Goal: Navigation & Orientation: Find specific page/section

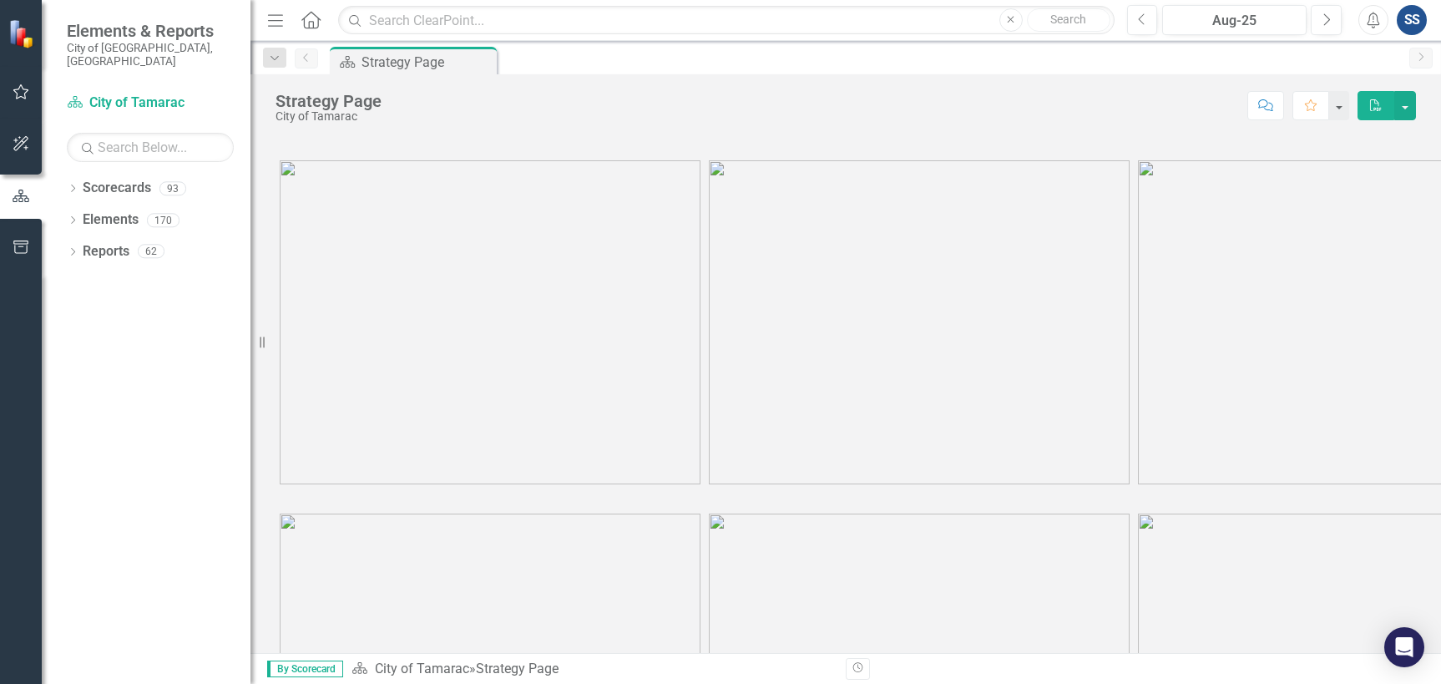
click at [1361, 139] on div at bounding box center [845, 146] width 1140 height 19
click at [78, 185] on icon "Dropdown" at bounding box center [73, 189] width 12 height 9
click at [87, 215] on icon "Dropdown" at bounding box center [81, 220] width 13 height 10
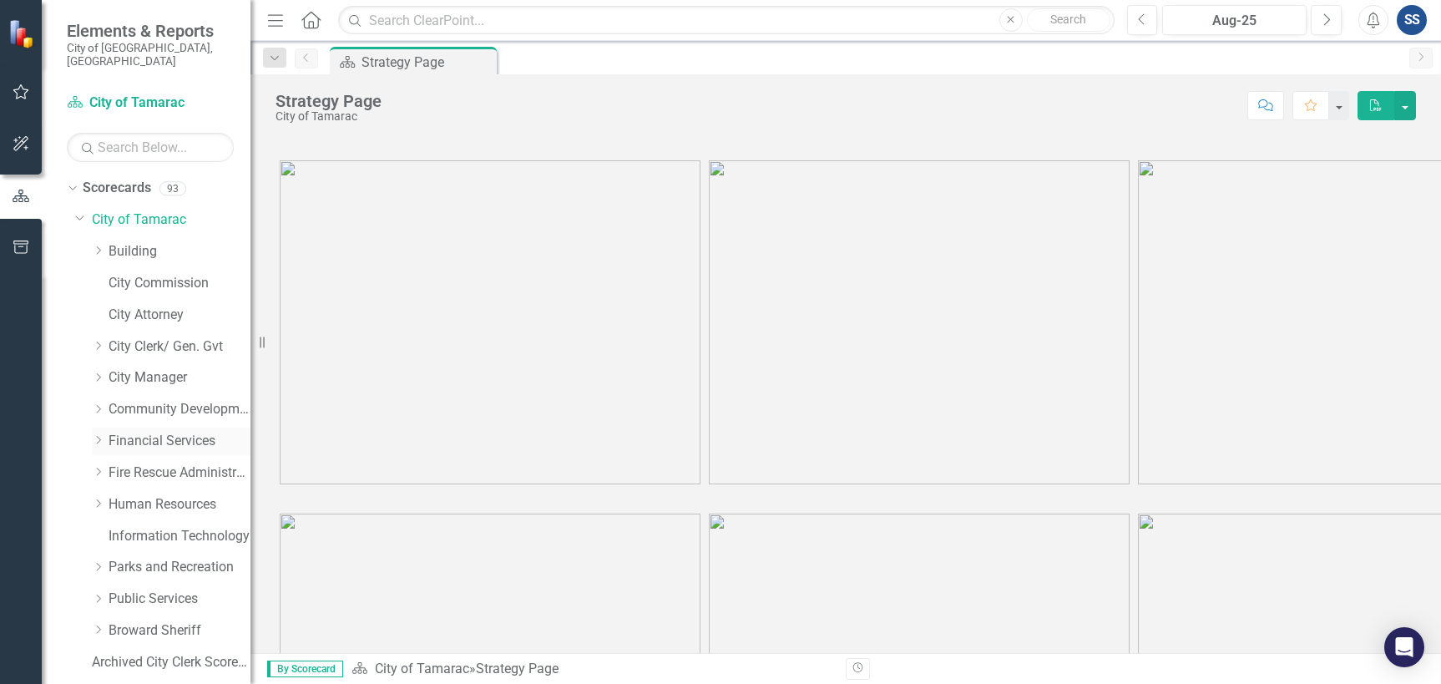
click at [201, 432] on link "Financial Services" at bounding box center [180, 441] width 142 height 19
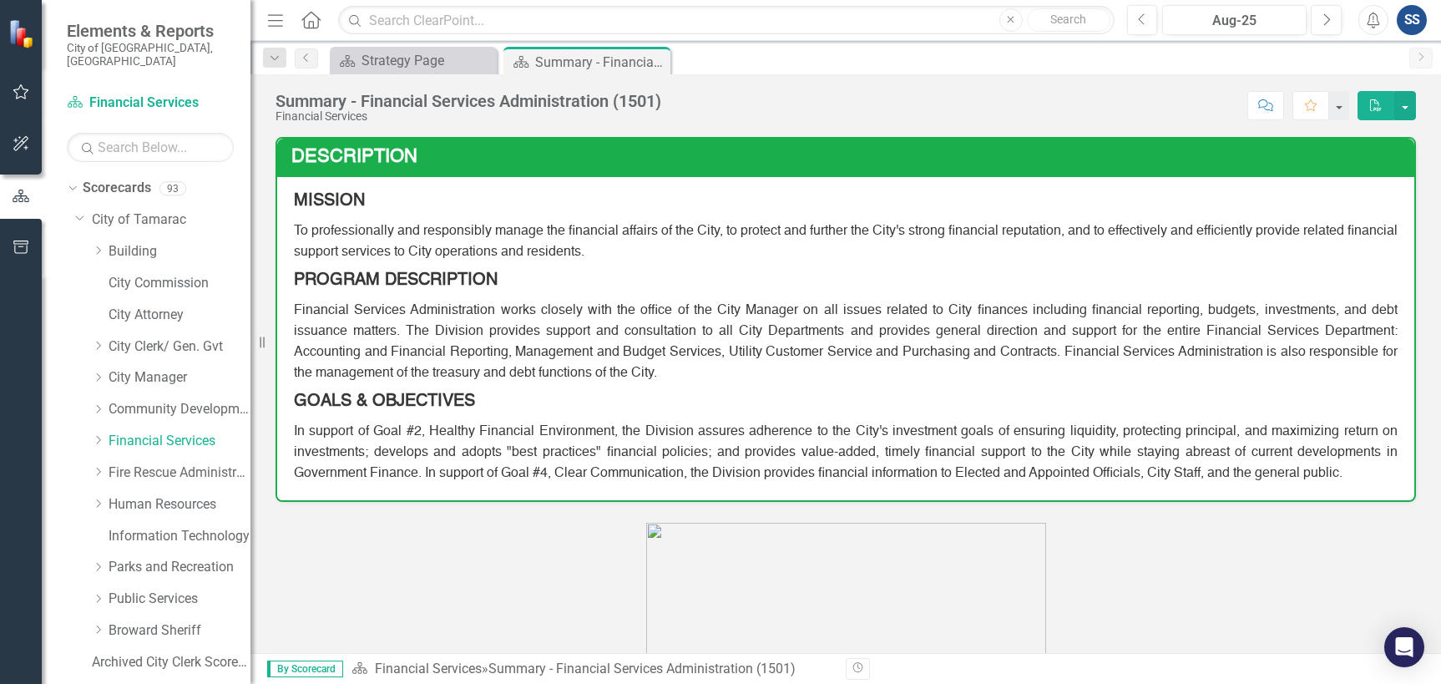
click at [900, 79] on div "Summary - Financial Services Administration (1501) Financial Services Score: N/…" at bounding box center [845, 99] width 1190 height 50
click at [109, 432] on link "Financial Services" at bounding box center [180, 441] width 142 height 19
click at [98, 435] on icon "Dropdown" at bounding box center [98, 440] width 13 height 10
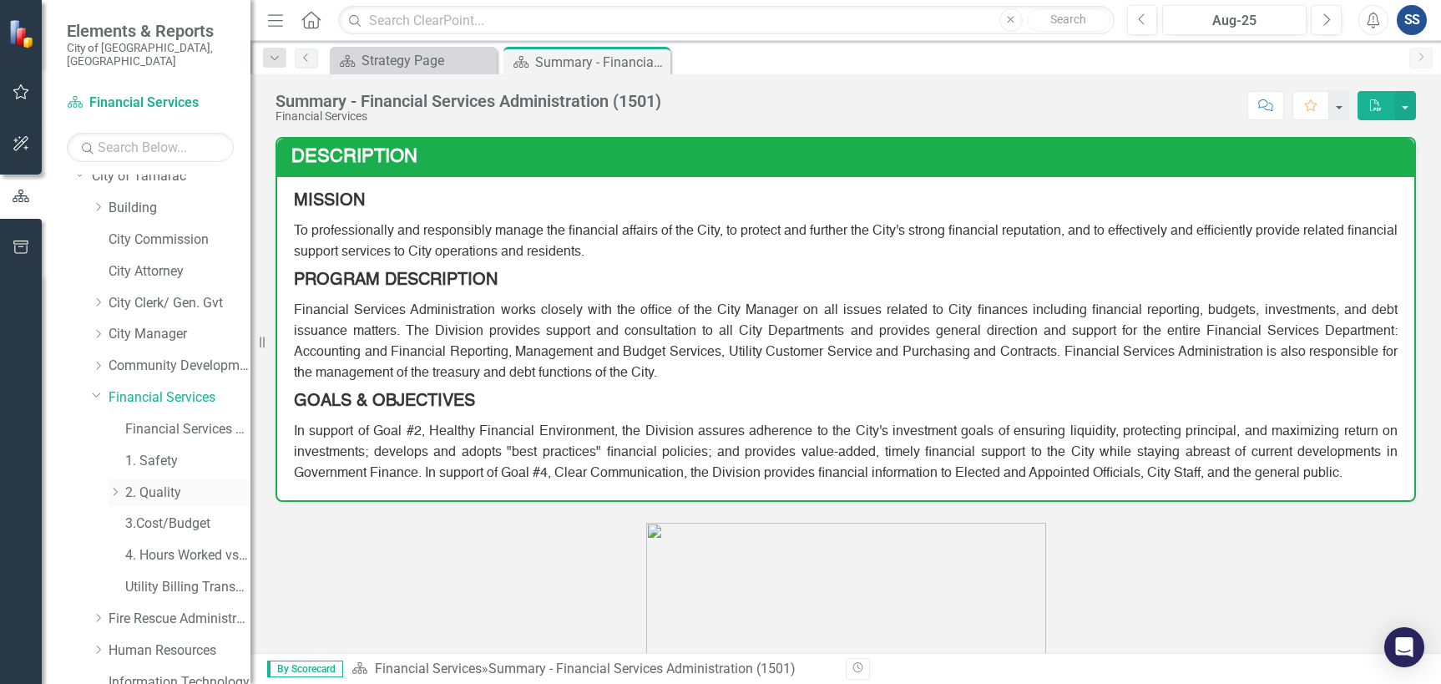
scroll to position [83, 0]
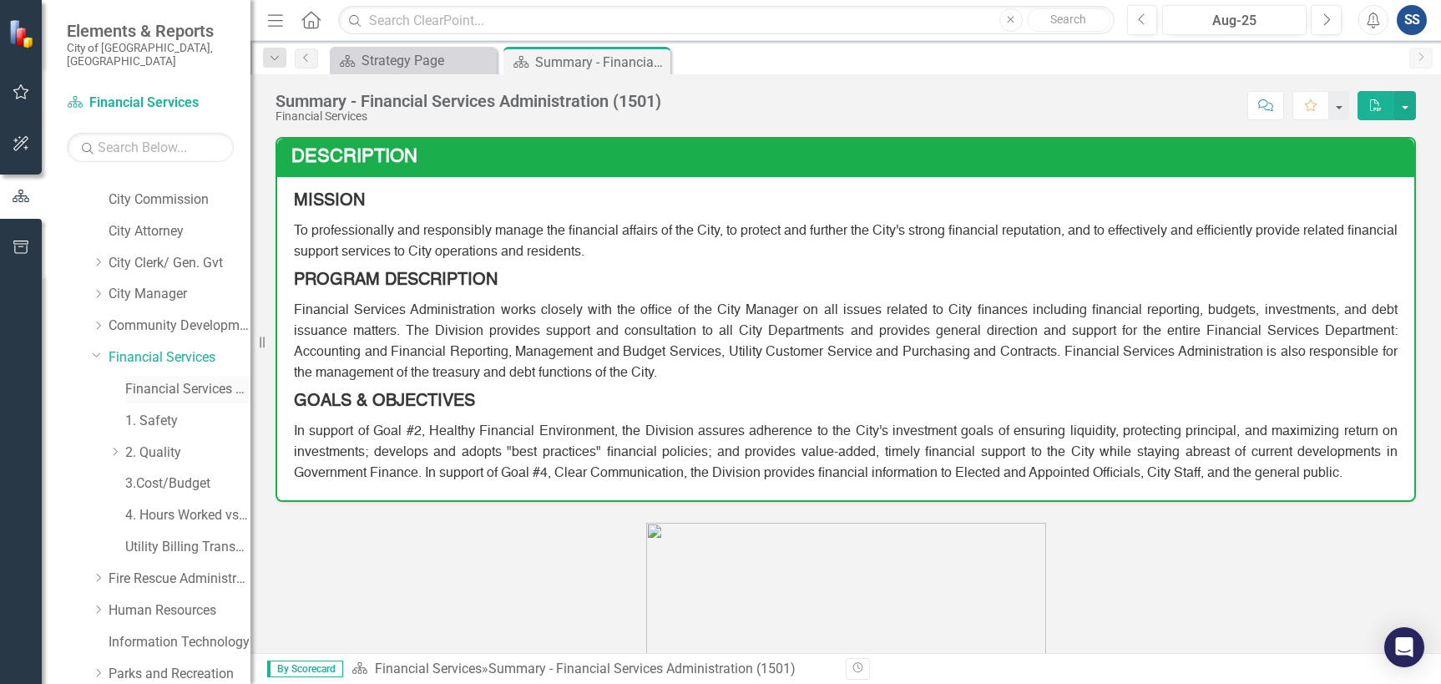
click at [194, 380] on link "Financial Services Scorecard" at bounding box center [187, 389] width 125 height 19
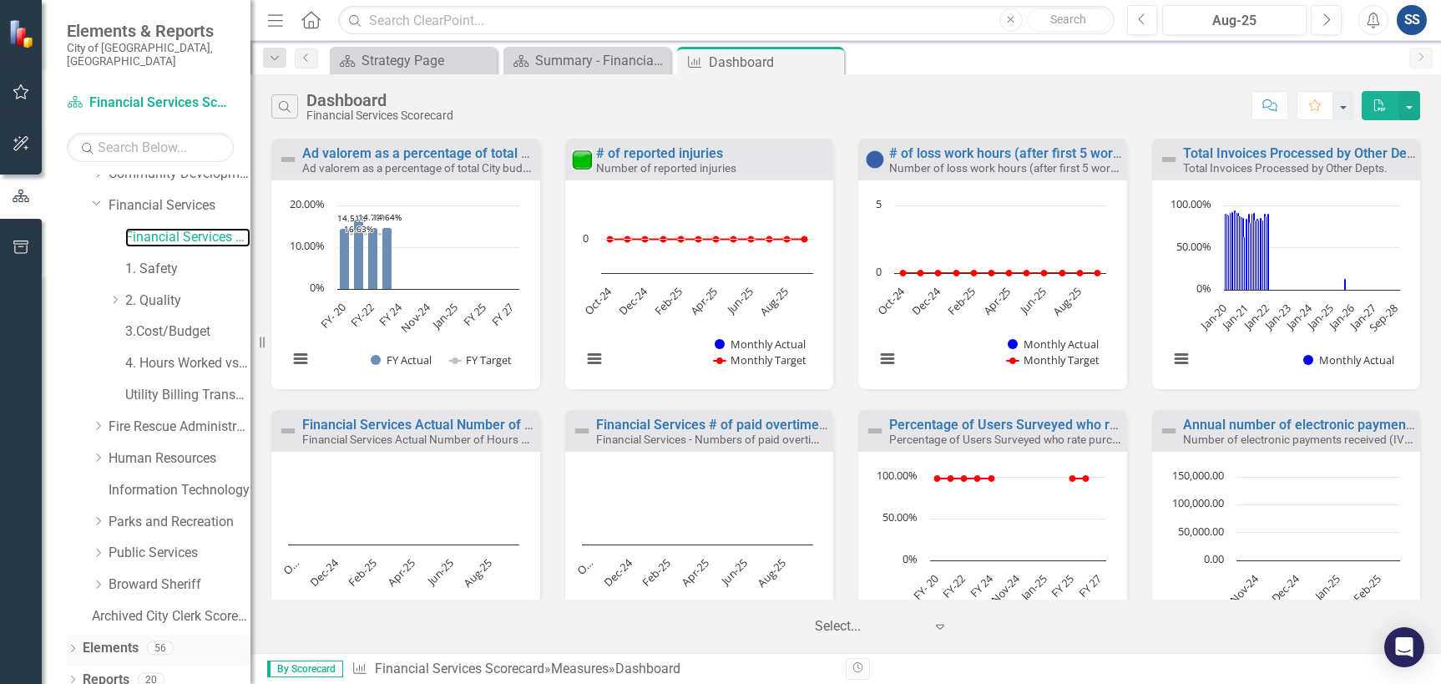
scroll to position [352, 0]
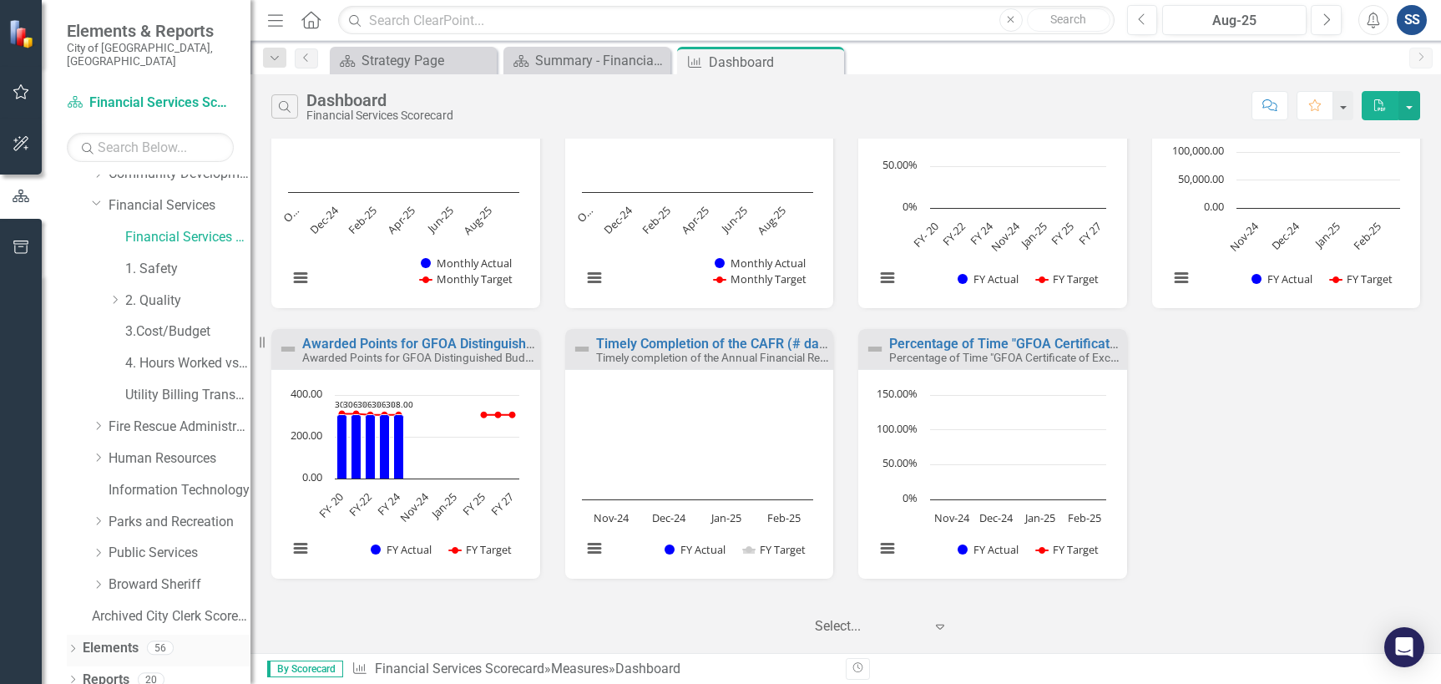
click at [79, 641] on div "Dropdown Elements 56" at bounding box center [159, 650] width 184 height 32
click at [78, 645] on icon "Dropdown" at bounding box center [73, 649] width 12 height 9
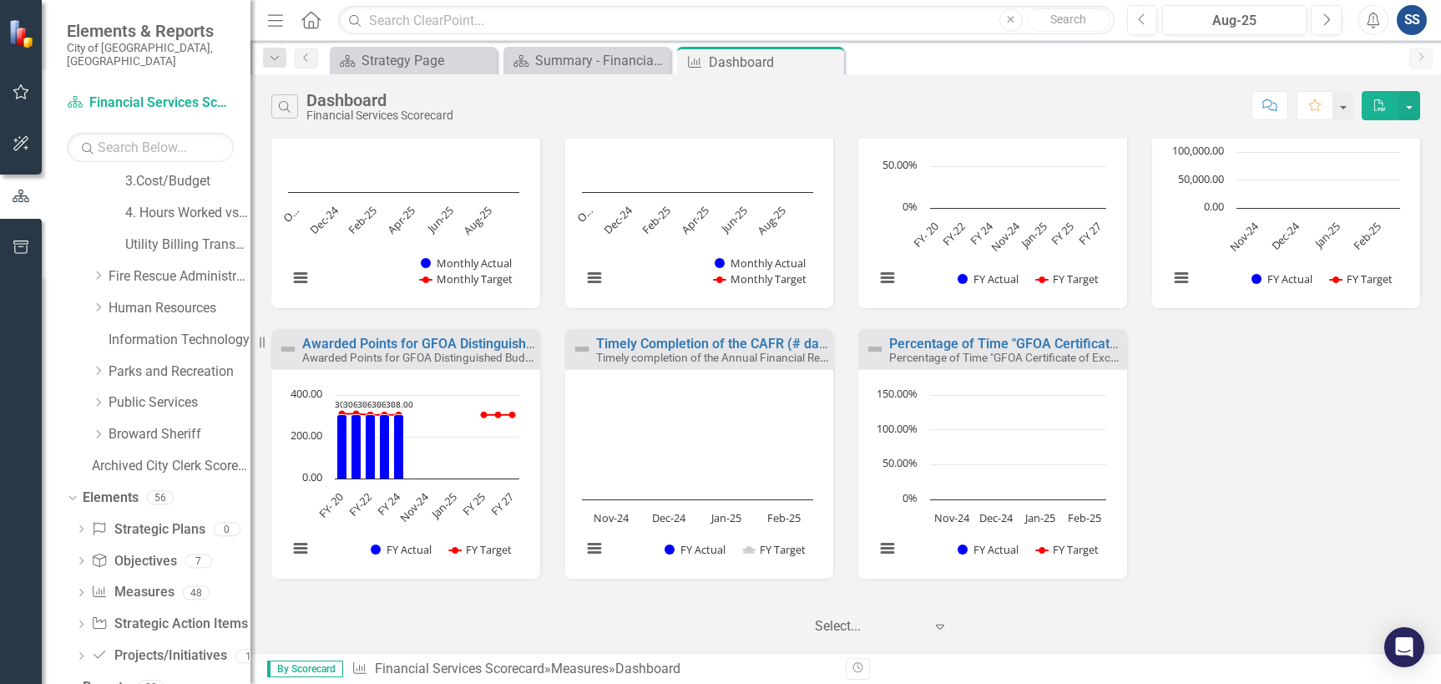
scroll to position [393, 0]
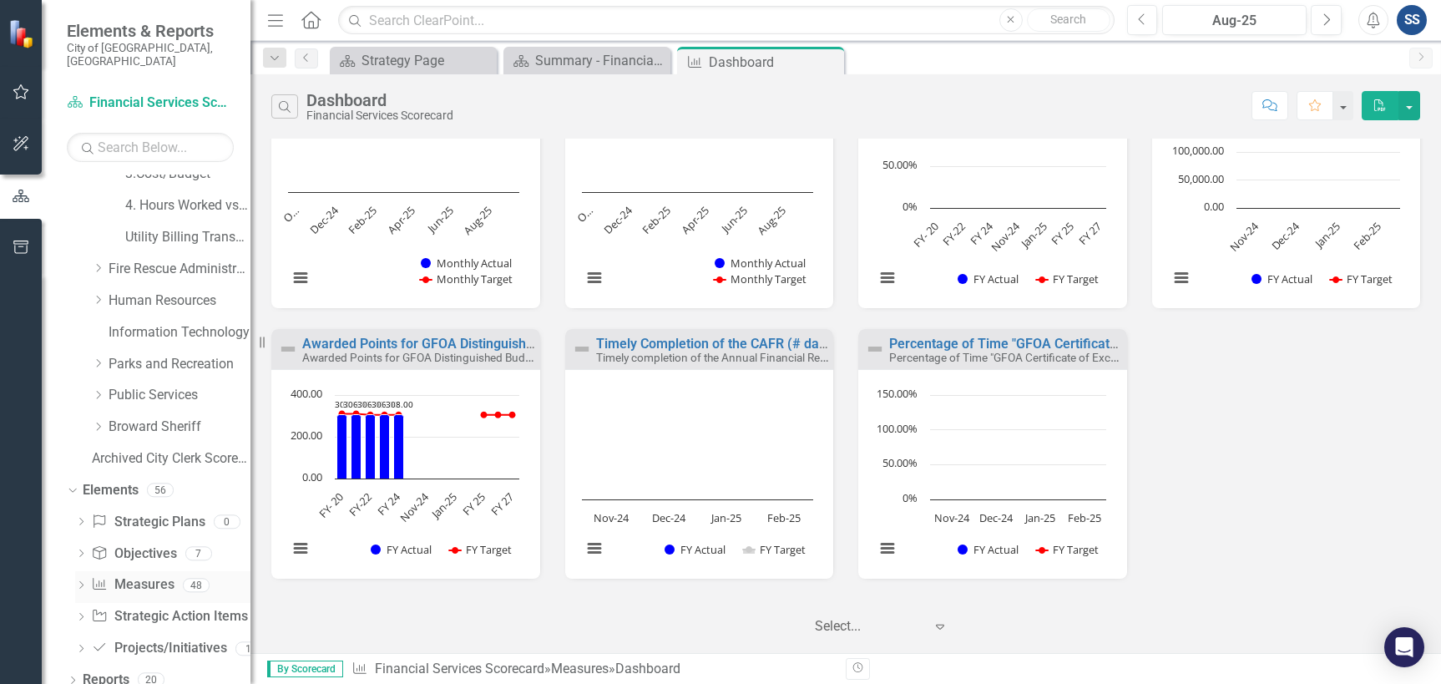
click at [79, 580] on div "Dropdown" at bounding box center [81, 587] width 12 height 14
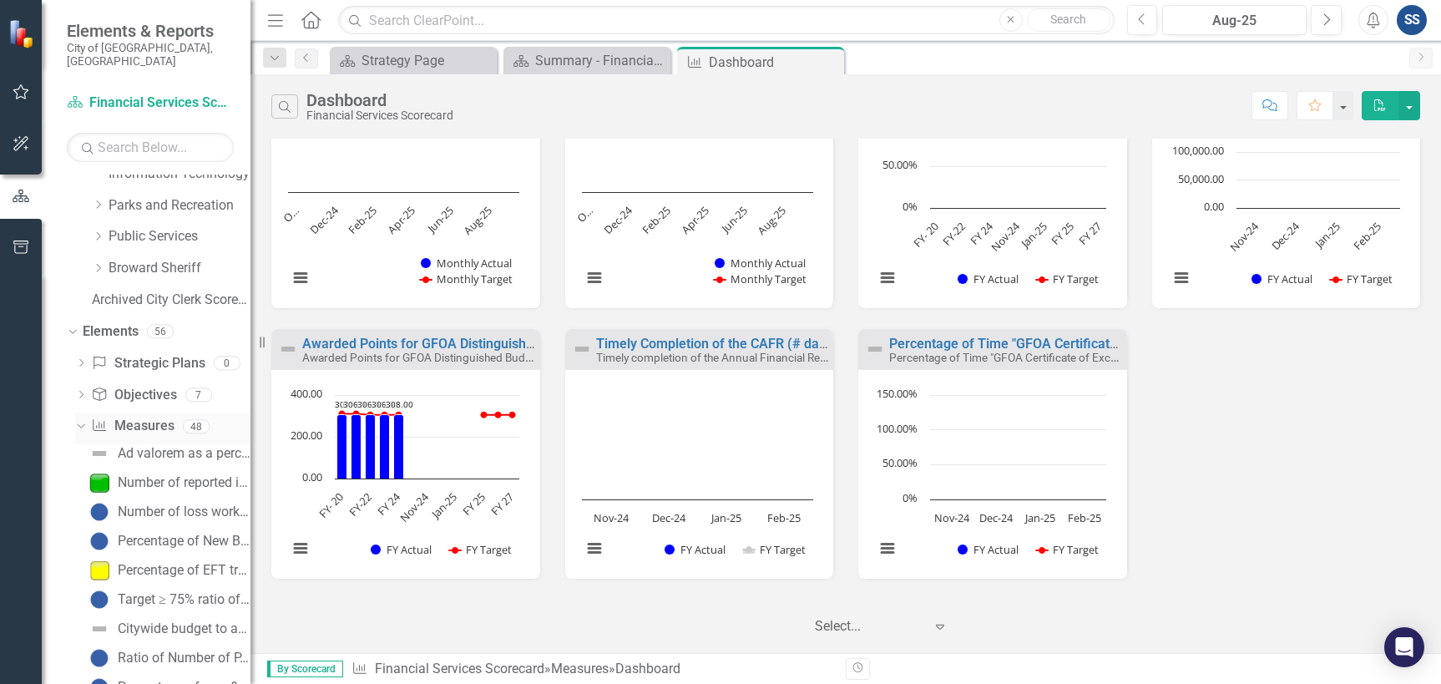
scroll to position [727, 0]
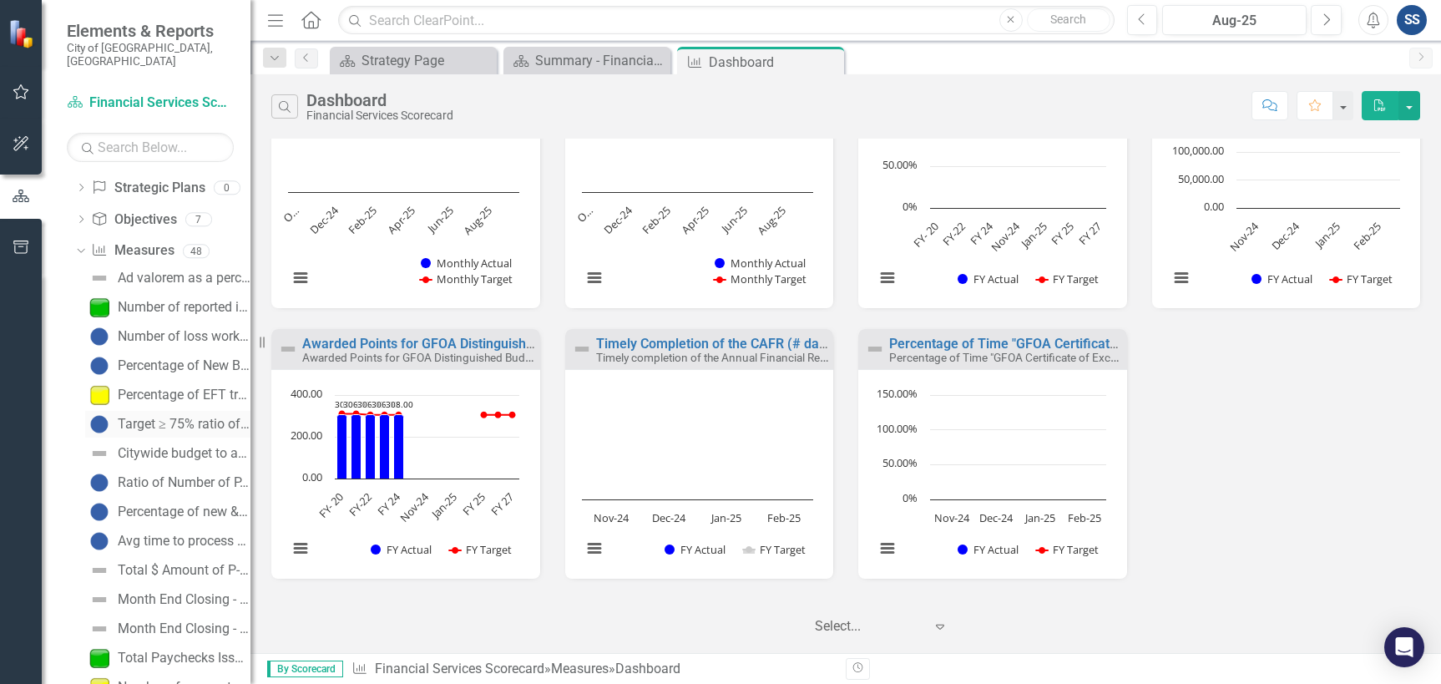
click at [174, 417] on div "Target ≥ 75% ratio of $ value of P.O.'s to total docs." at bounding box center [184, 424] width 133 height 15
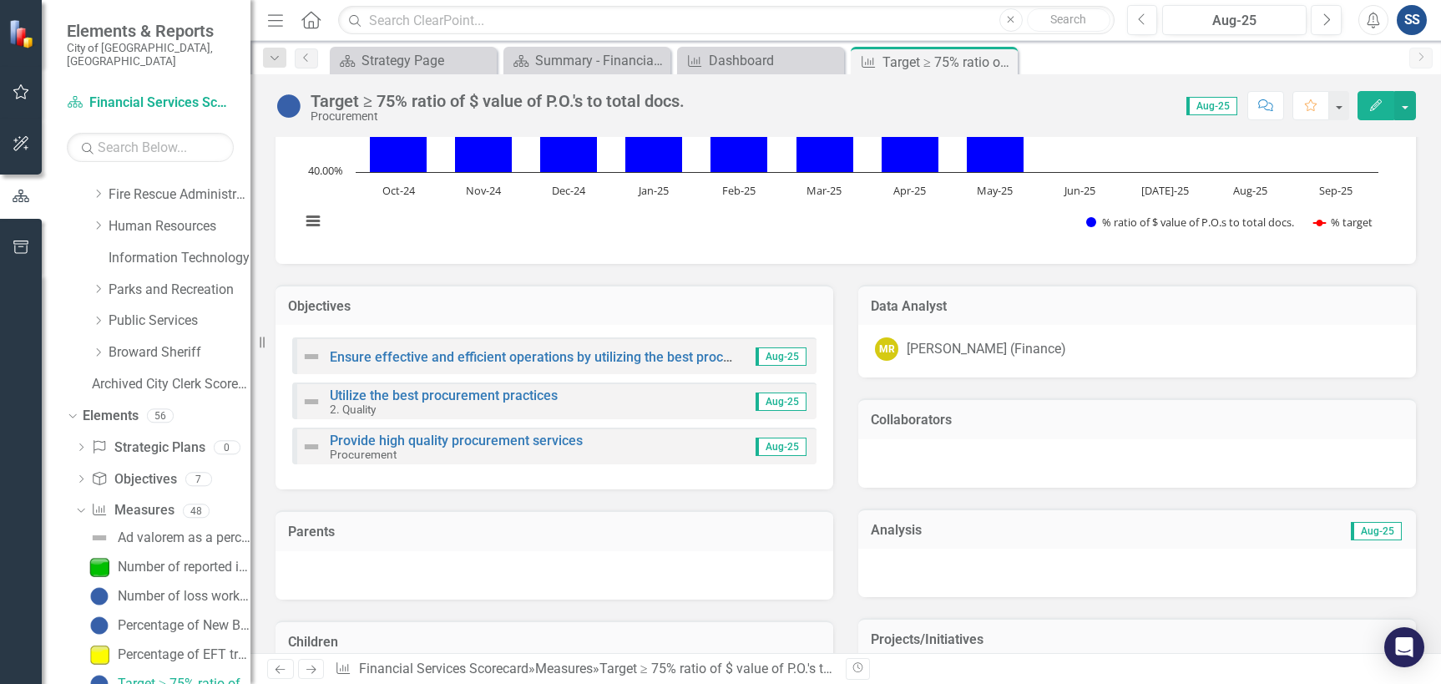
scroll to position [250, 0]
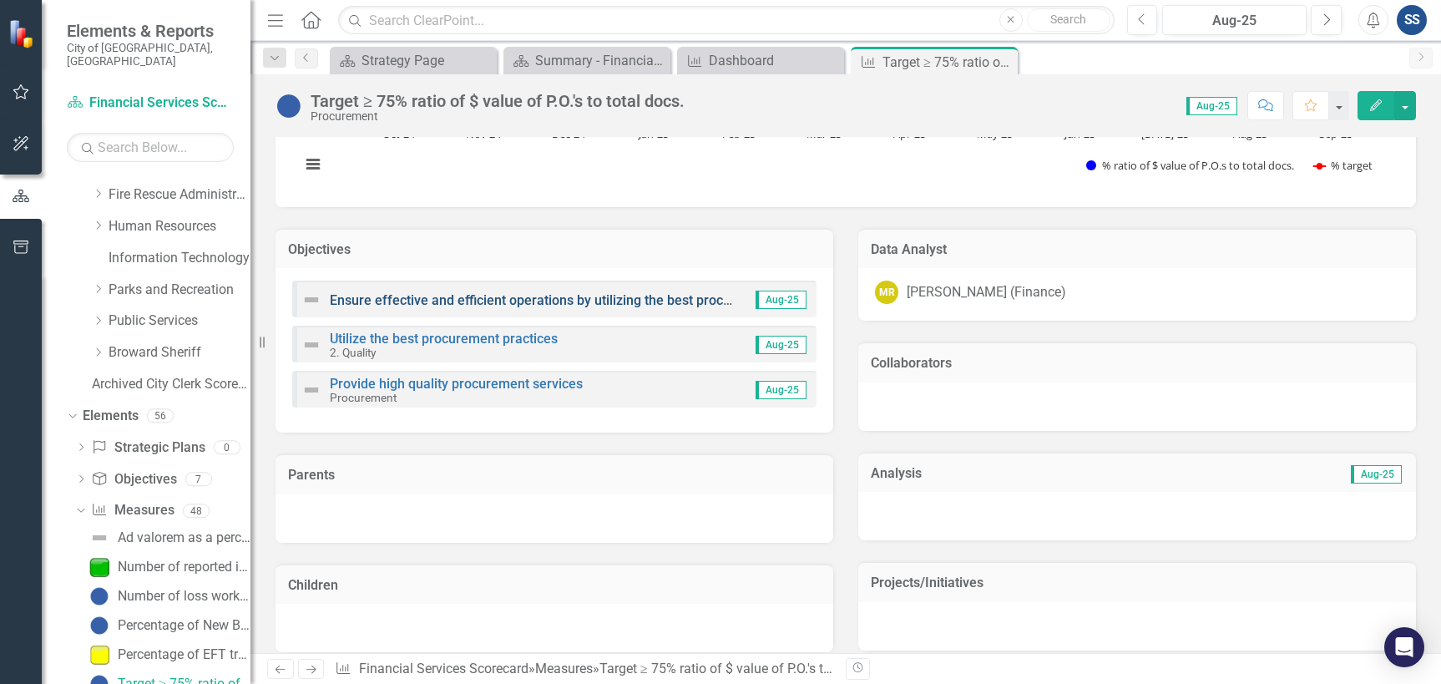
click at [558, 304] on link "Ensure effective and efficient operations by utilizing the best procurement pra…" at bounding box center [581, 300] width 503 height 16
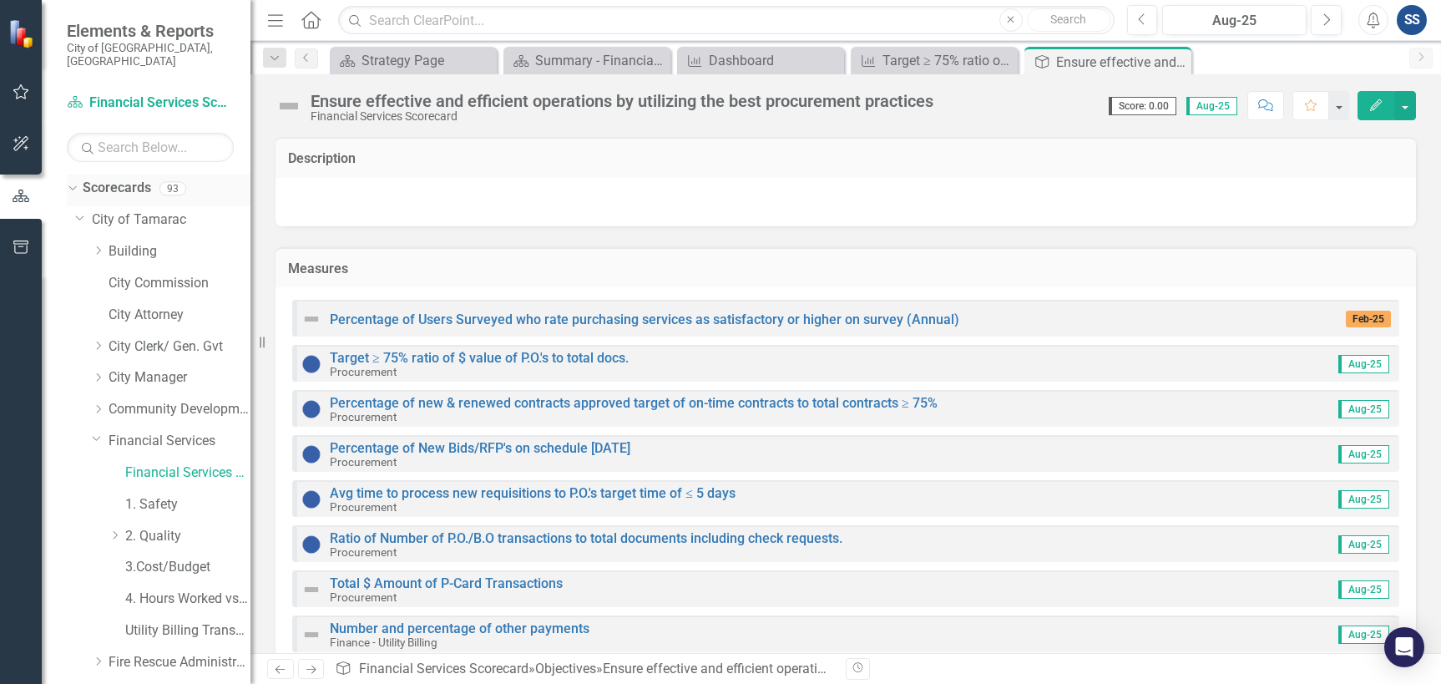
drag, startPoint x: 83, startPoint y: 204, endPoint x: 83, endPoint y: 183, distance: 20.9
click at [83, 210] on icon "Dropdown" at bounding box center [80, 216] width 10 height 13
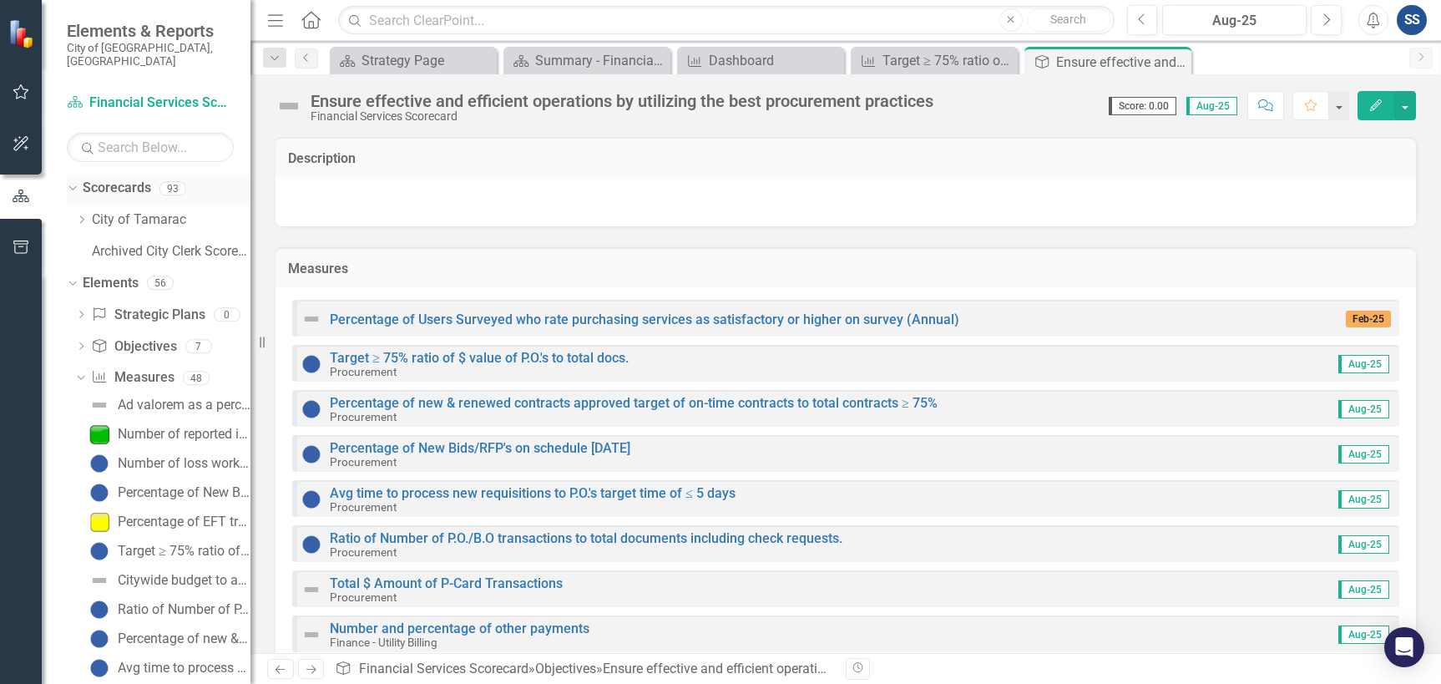
click at [83, 179] on link "Scorecards" at bounding box center [117, 188] width 68 height 19
click at [69, 276] on icon "Dropdown" at bounding box center [70, 282] width 9 height 12
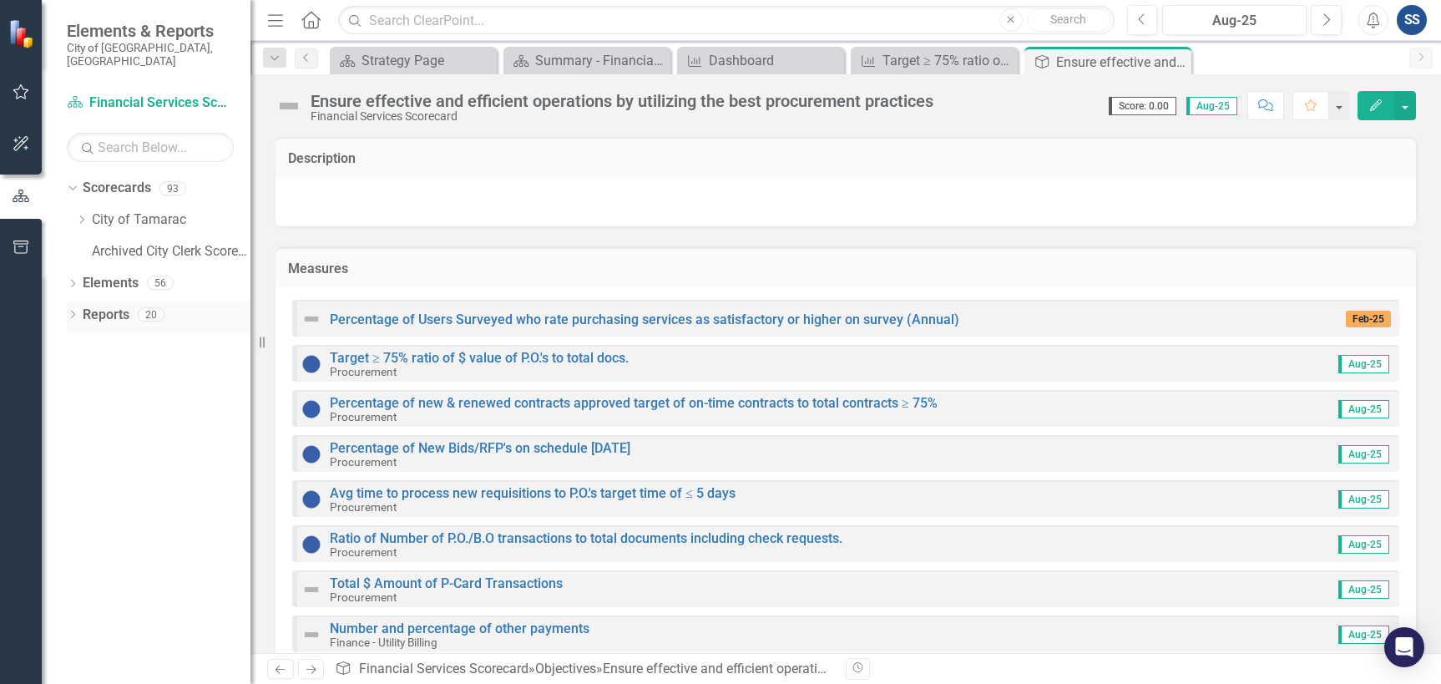
click at [73, 310] on div "Dropdown" at bounding box center [73, 317] width 12 height 14
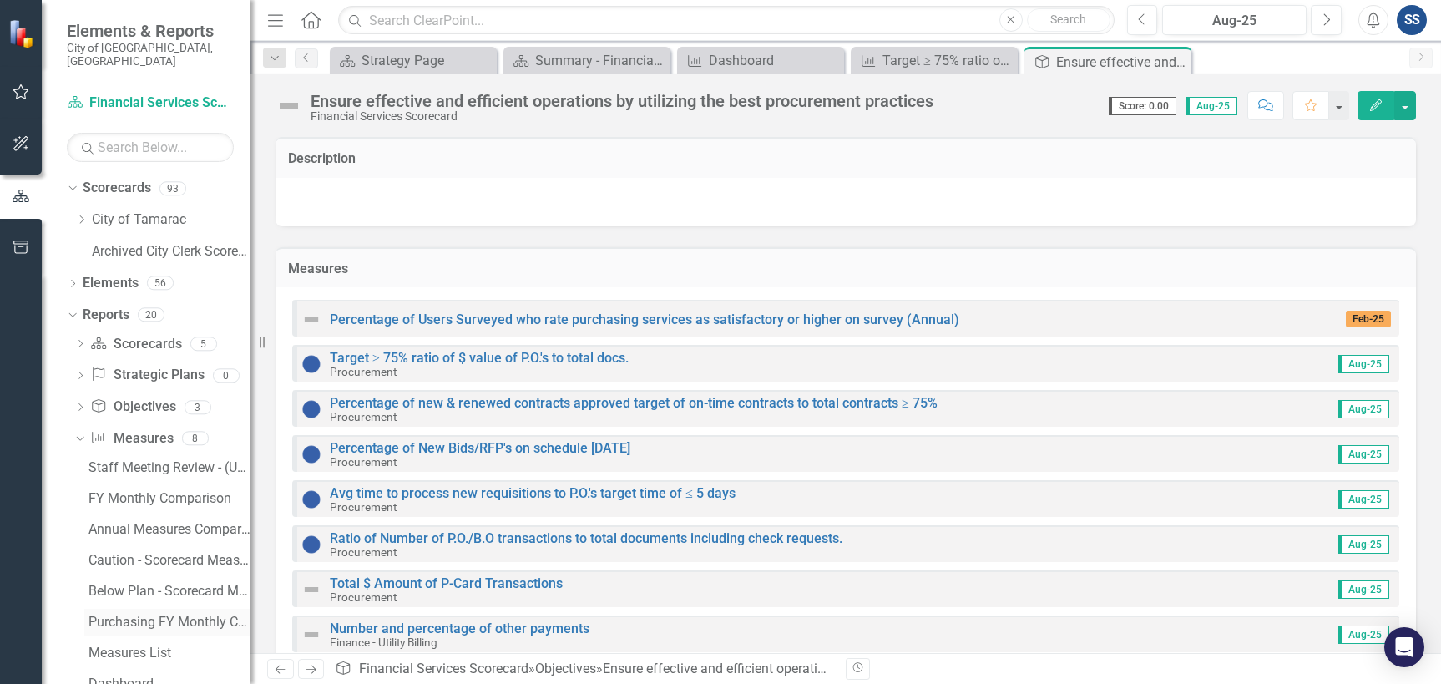
click at [147, 615] on div "Purchasing FY Monthly Comparison" at bounding box center [169, 621] width 162 height 15
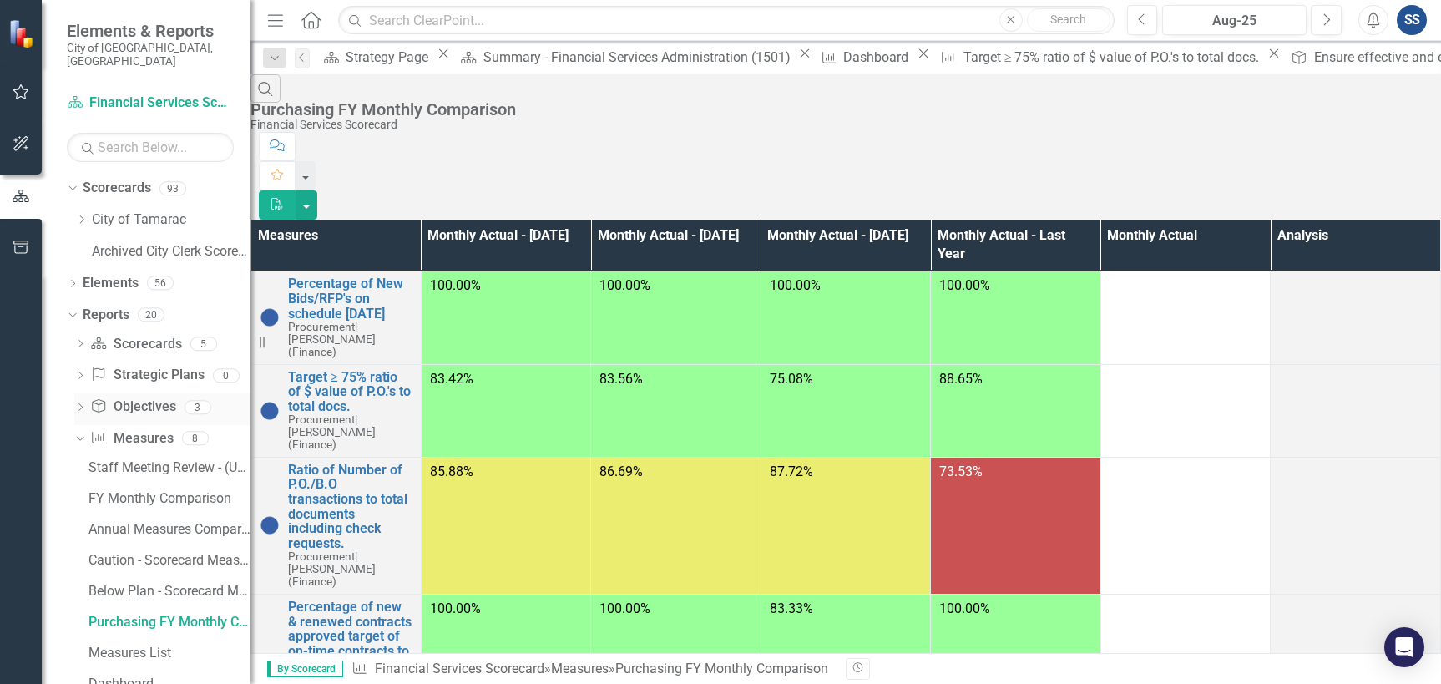
click at [85, 404] on icon "Dropdown" at bounding box center [80, 408] width 12 height 9
click at [84, 401] on div "Dropdown" at bounding box center [77, 407] width 14 height 12
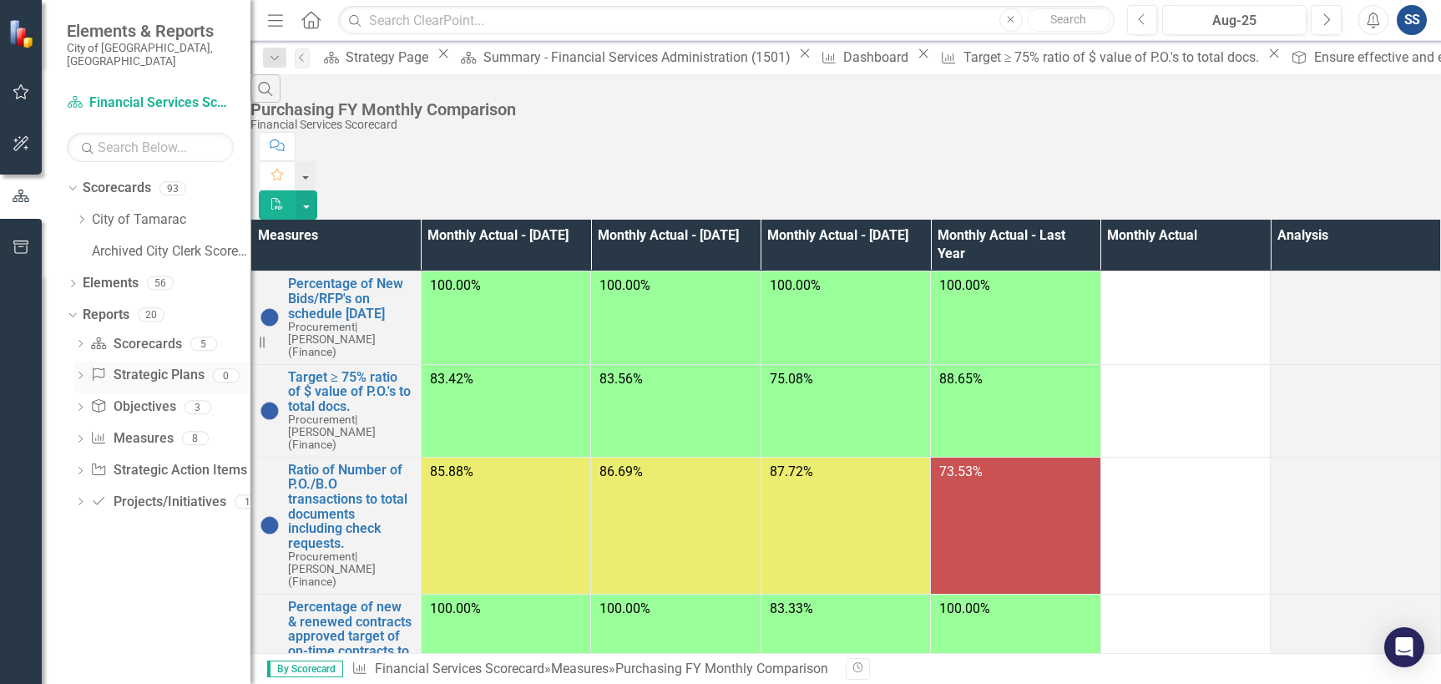
click at [77, 371] on div "Dropdown" at bounding box center [80, 378] width 12 height 14
click at [77, 341] on icon "Dropdown" at bounding box center [80, 345] width 12 height 9
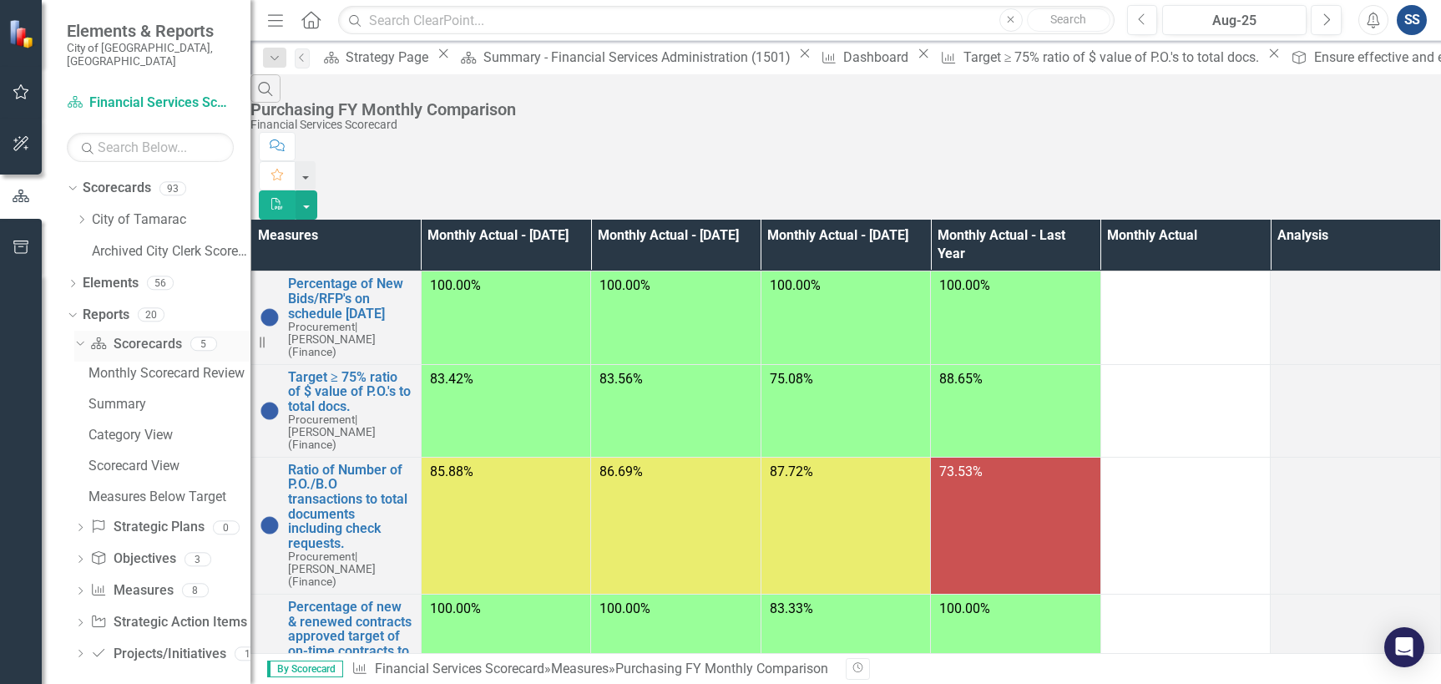
click at [77, 337] on icon "Dropdown" at bounding box center [77, 343] width 9 height 12
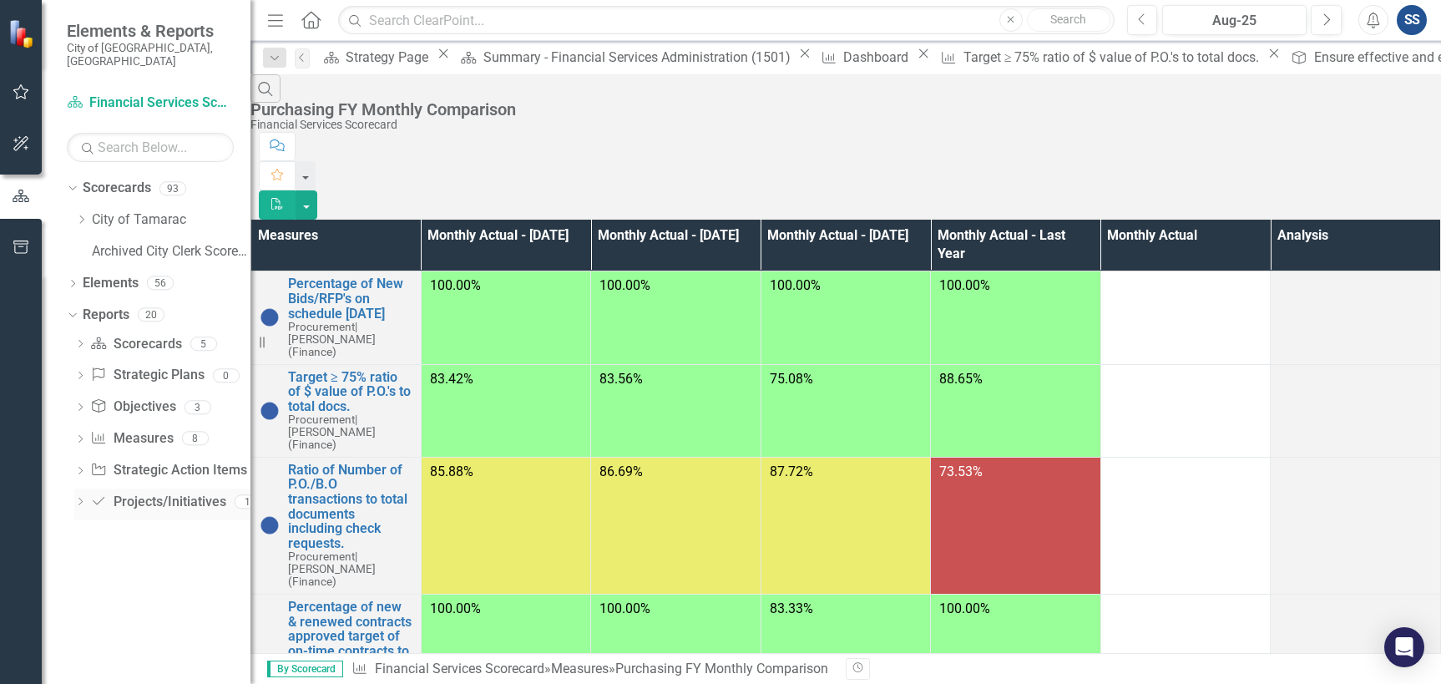
click at [78, 498] on icon "Dropdown" at bounding box center [80, 502] width 12 height 9
click at [86, 467] on icon "Dropdown" at bounding box center [80, 471] width 12 height 9
click at [114, 210] on link "City of Tamarac" at bounding box center [171, 219] width 159 height 19
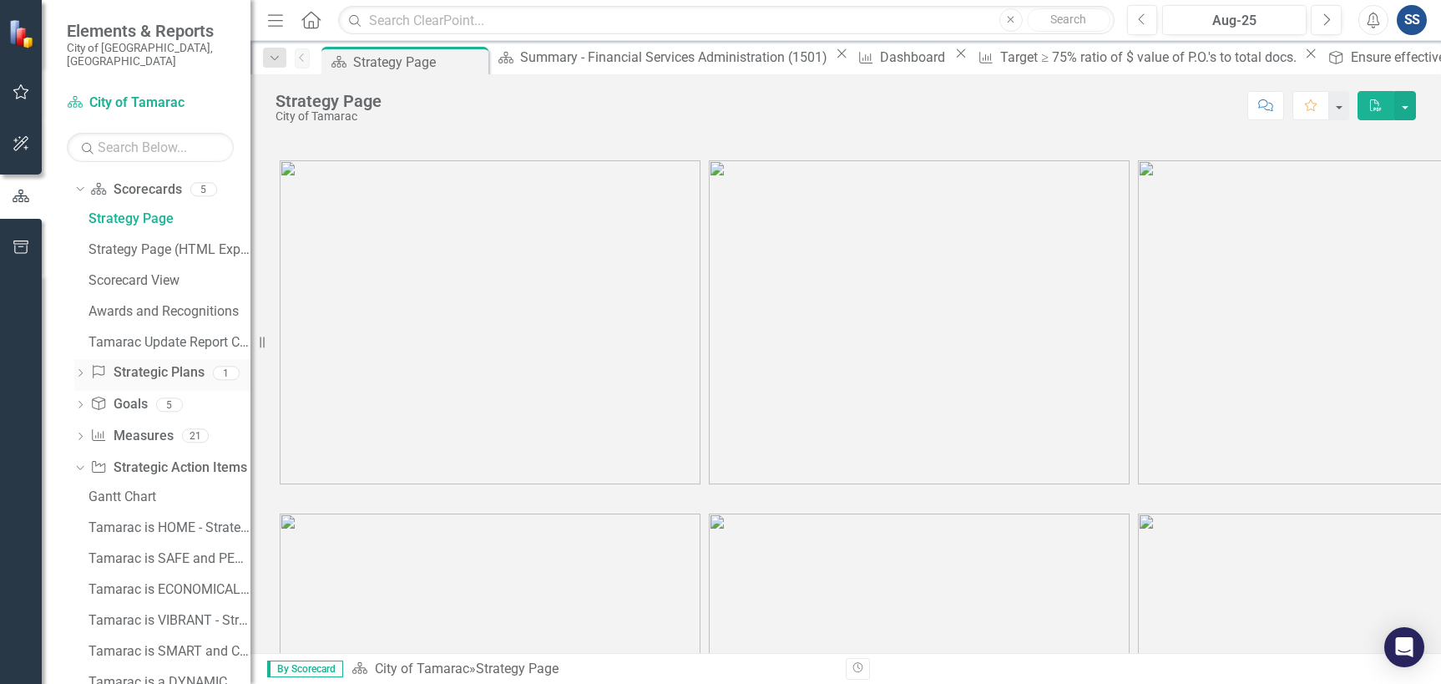
scroll to position [167, 0]
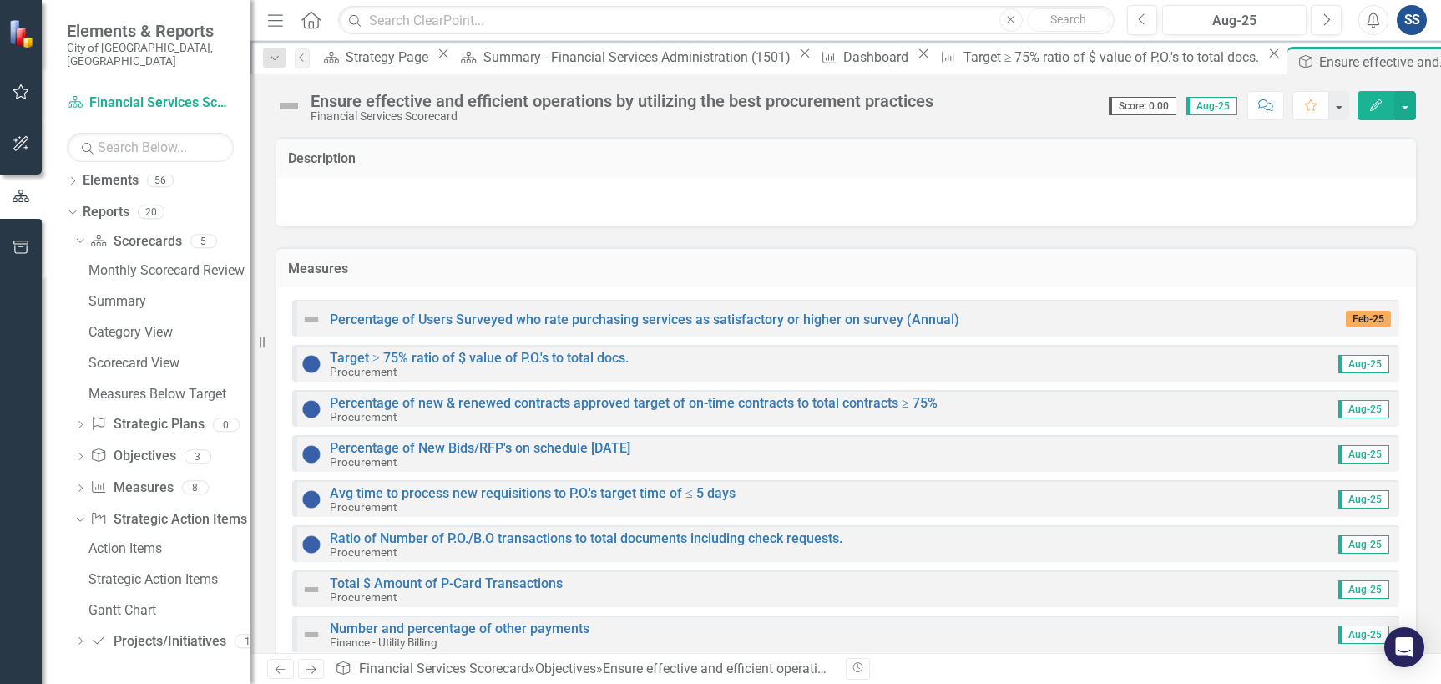
scroll to position [89, 0]
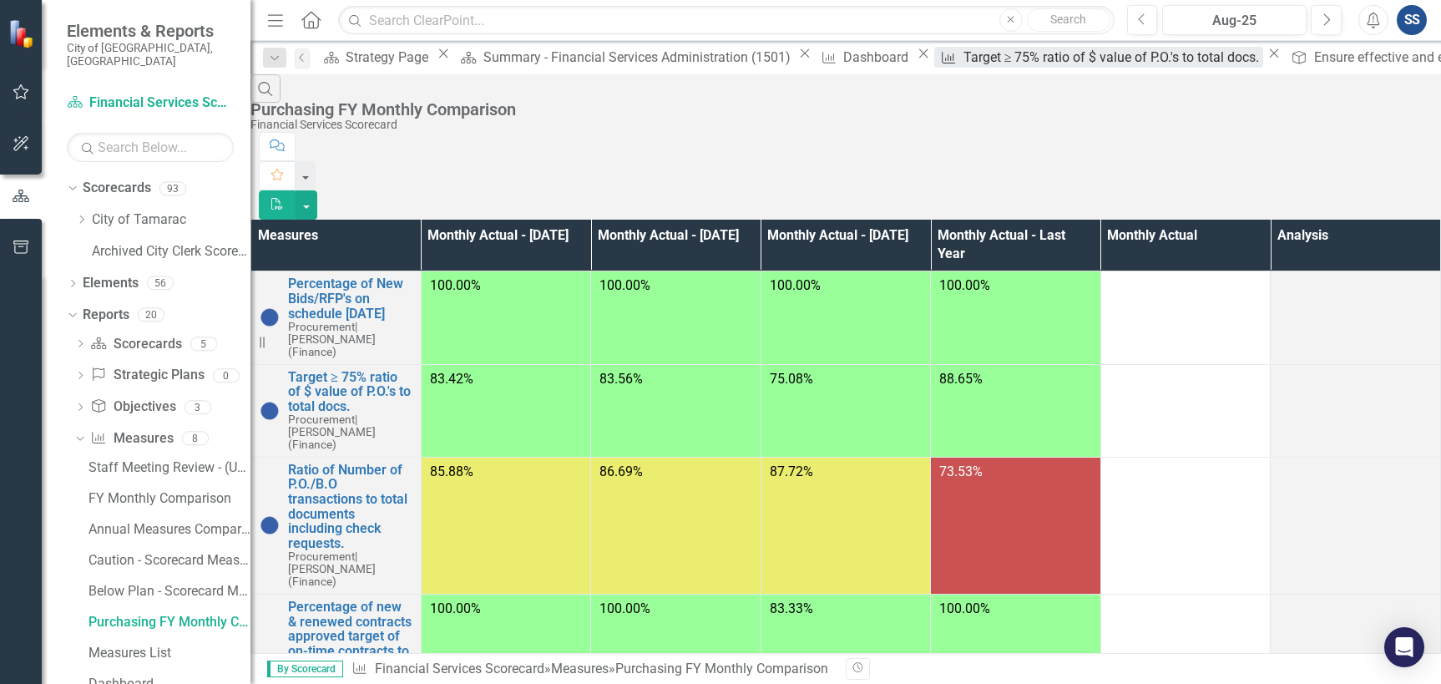
click at [963, 68] on div "Target ≥ 75% ratio of $ value of P.O.'s to total docs." at bounding box center [1113, 57] width 301 height 21
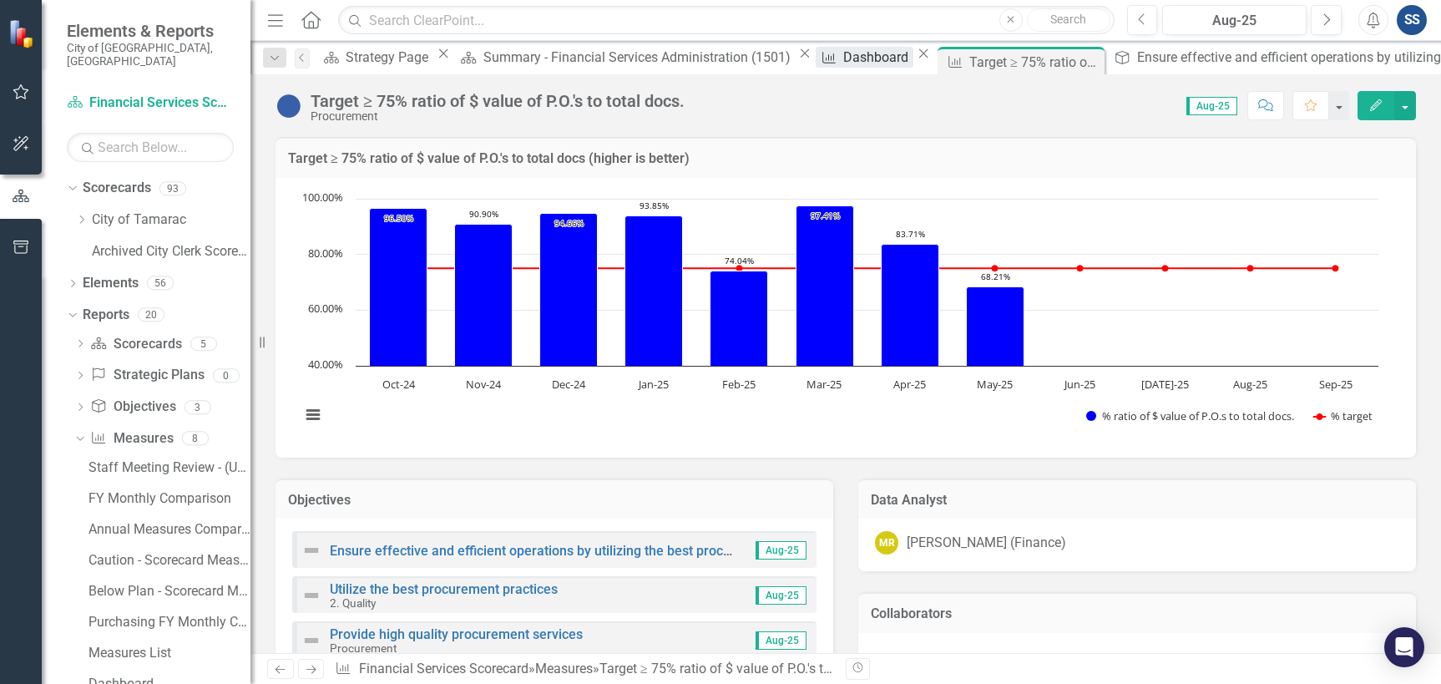
click at [843, 63] on div "Dashboard" at bounding box center [878, 57] width 70 height 21
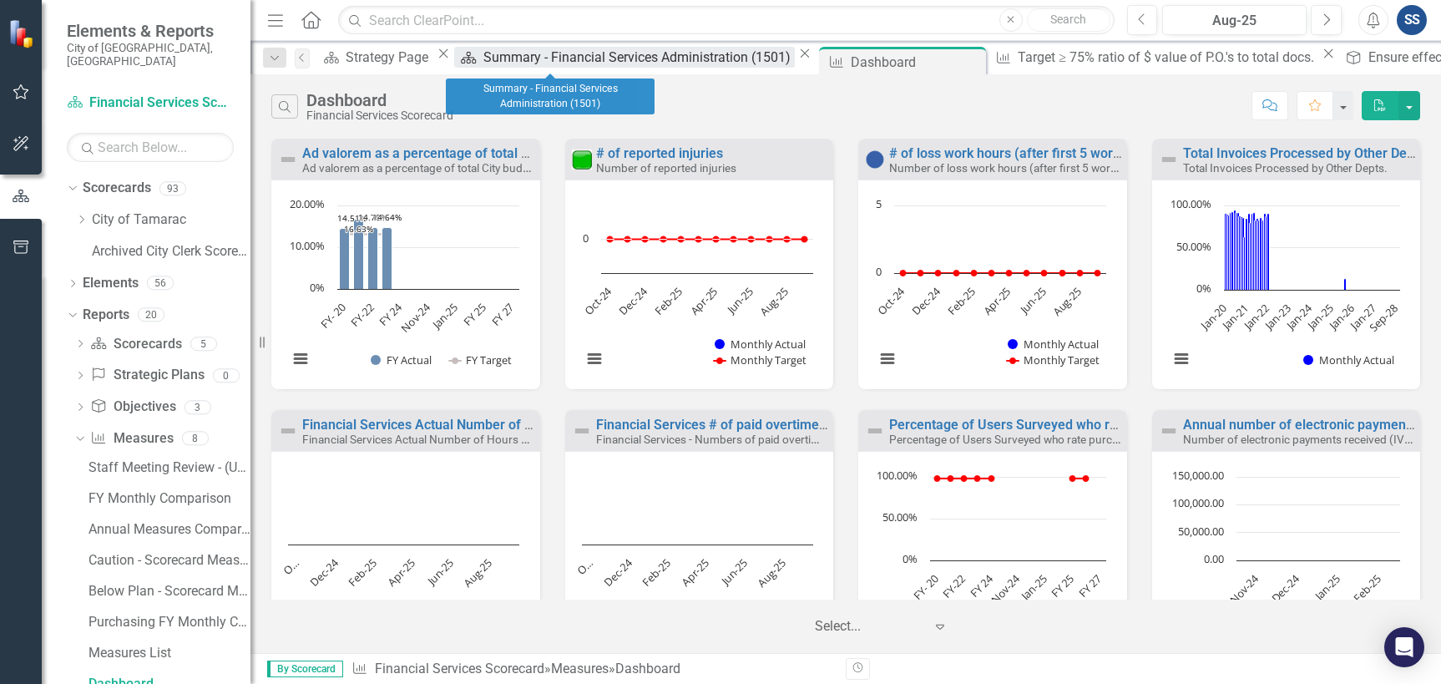
click at [553, 59] on div "Summary - Financial Services Administration (1501)" at bounding box center [638, 57] width 311 height 21
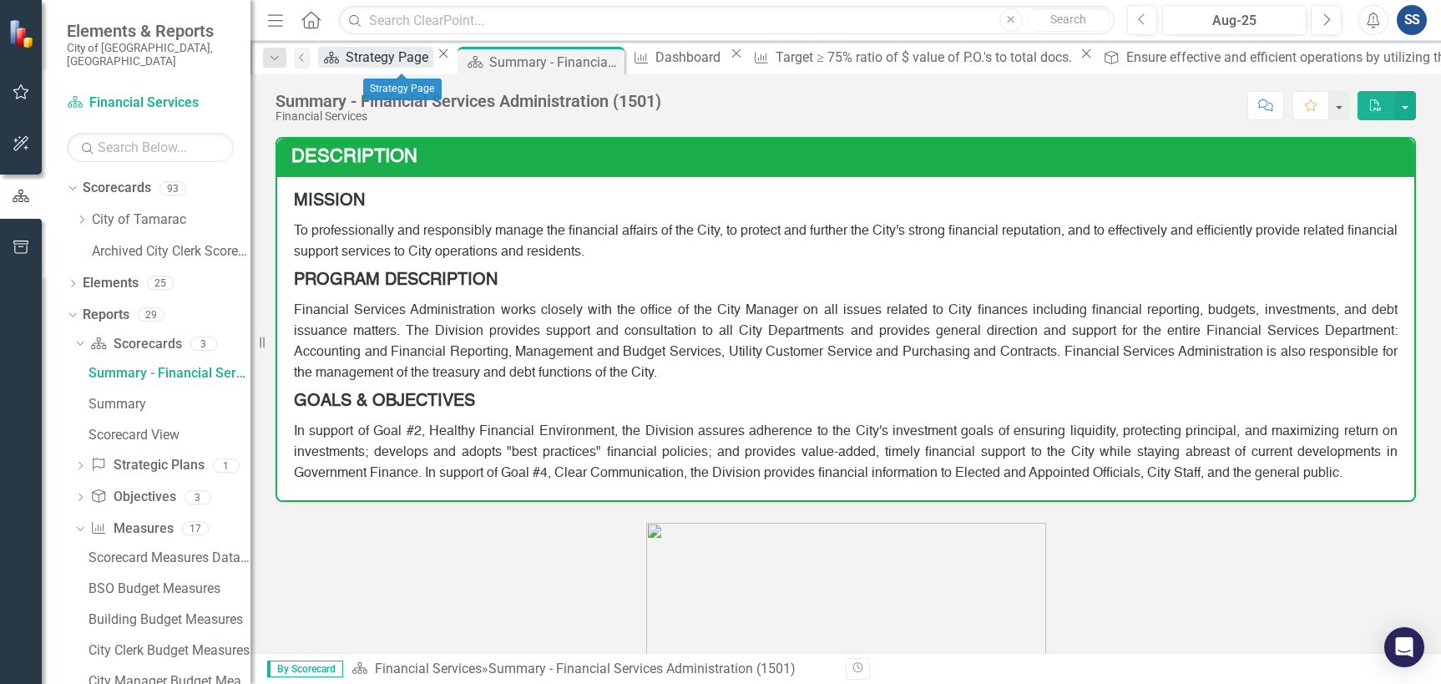
click at [386, 50] on div "Strategy Page" at bounding box center [390, 57] width 88 height 21
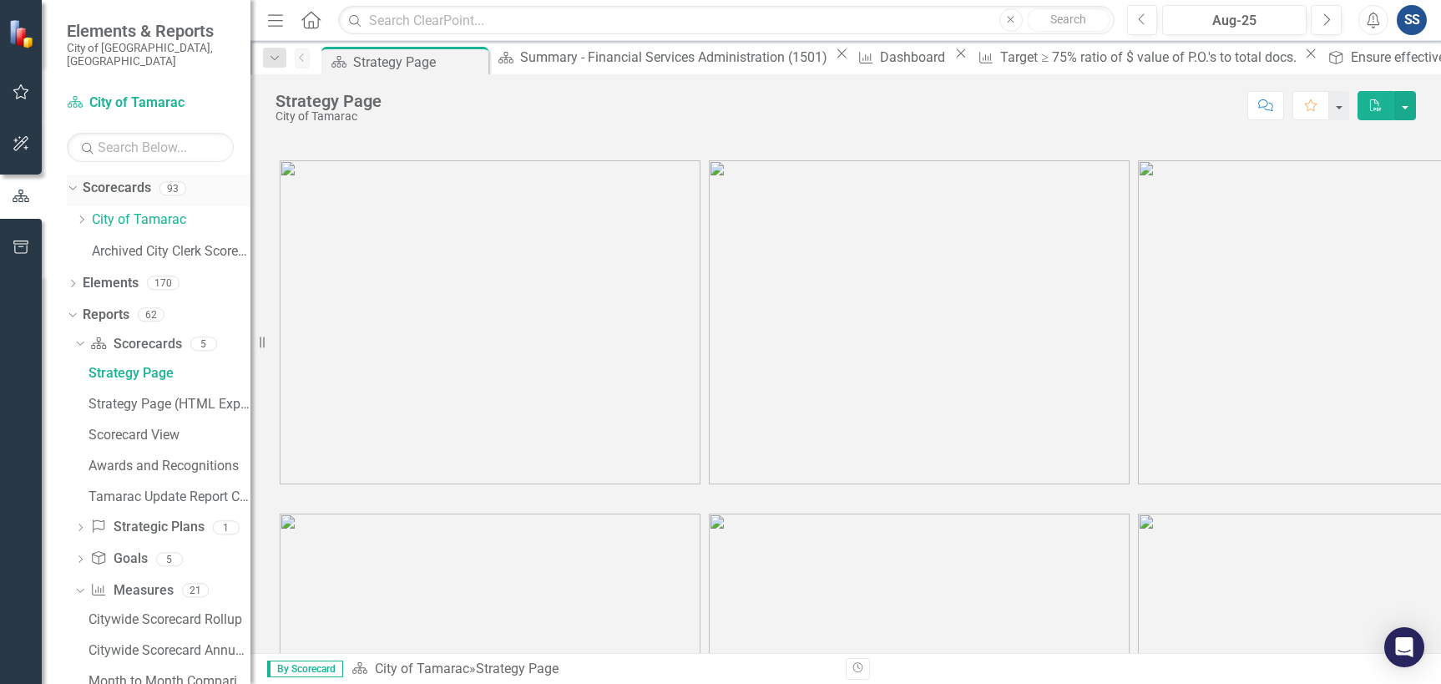
click at [78, 186] on div "Dropdown" at bounding box center [73, 190] width 12 height 8
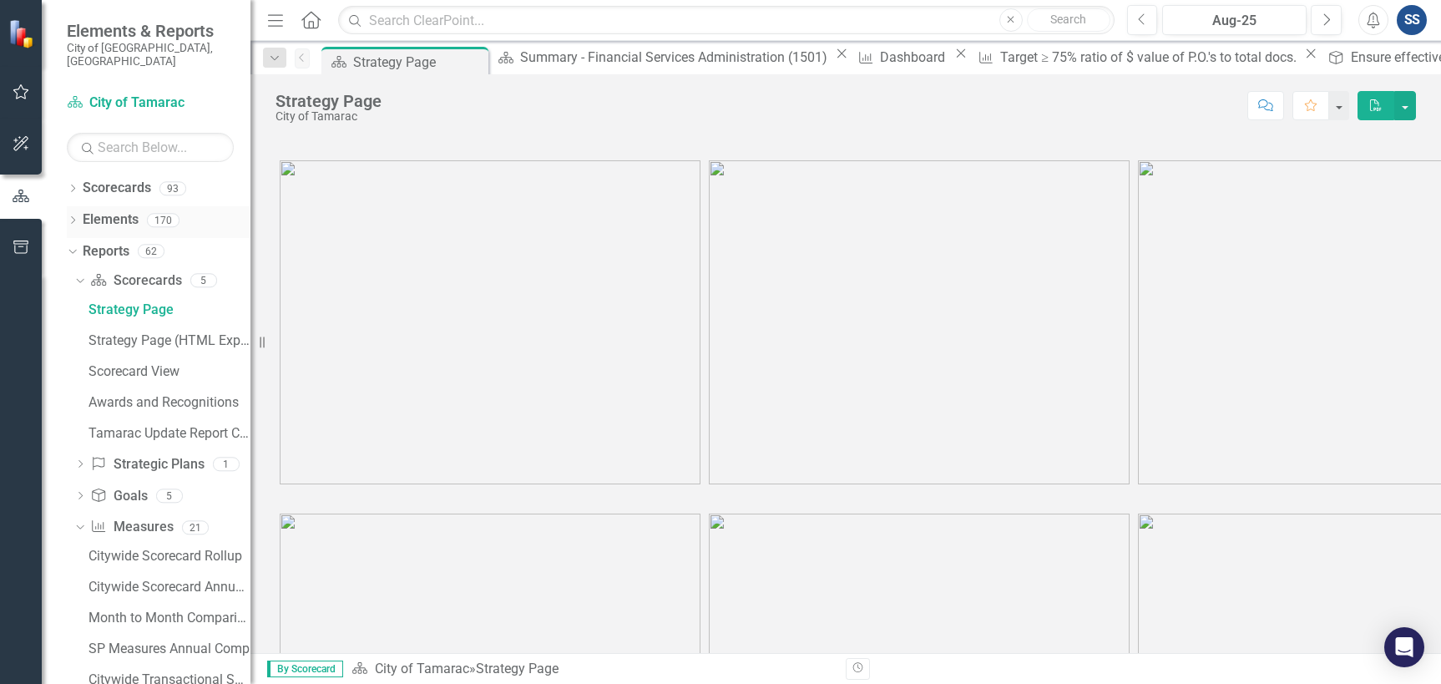
click at [76, 216] on div "Dropdown Elements 170" at bounding box center [159, 222] width 184 height 32
click at [79, 210] on div "Dropdown Elements 170" at bounding box center [159, 222] width 184 height 32
click at [78, 238] on div "Dropdown Reports 62" at bounding box center [159, 254] width 184 height 32
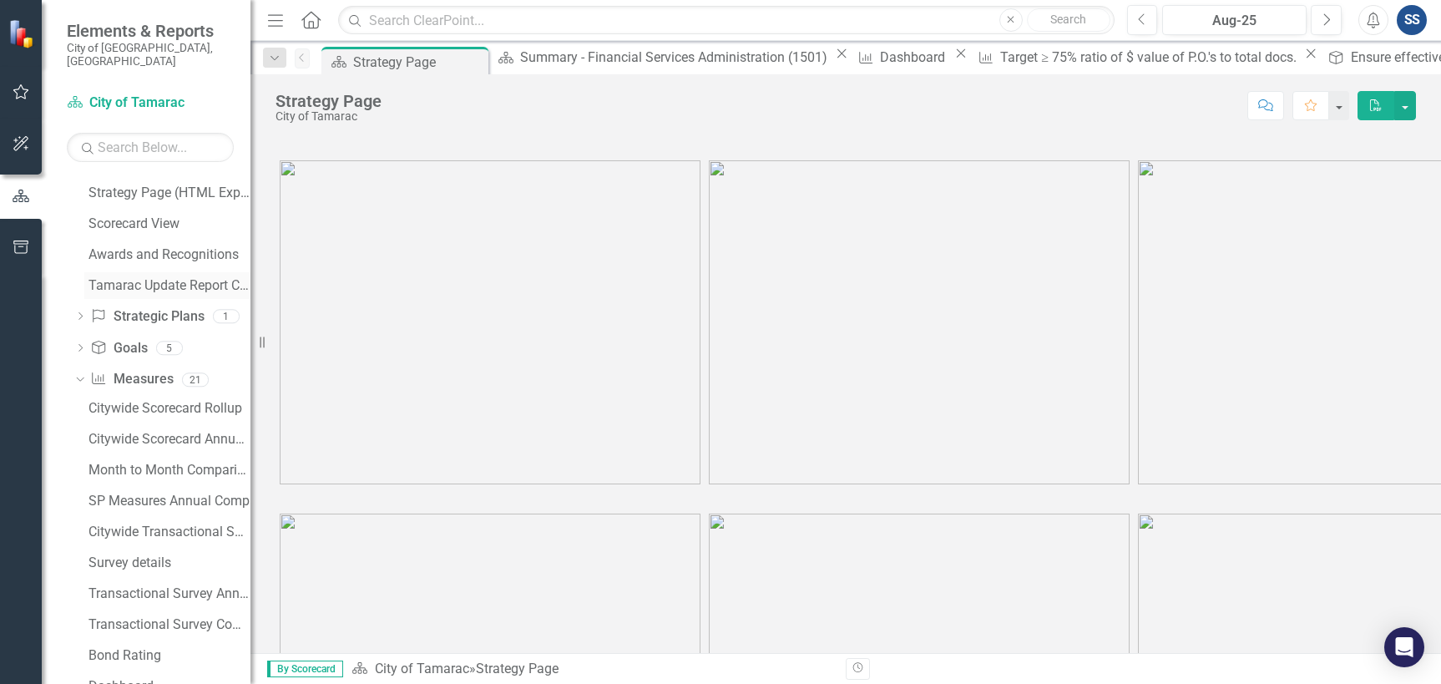
scroll to position [167, 0]
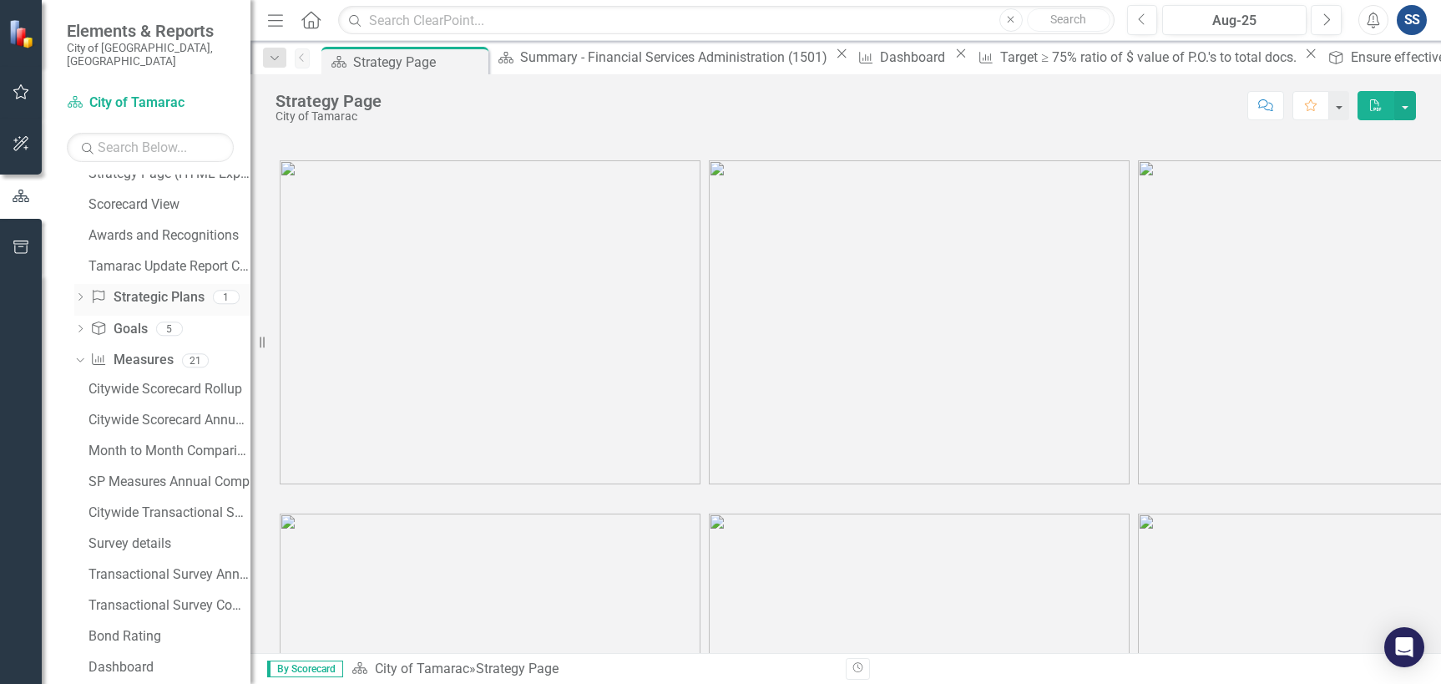
click at [81, 294] on icon "Dropdown" at bounding box center [80, 298] width 12 height 9
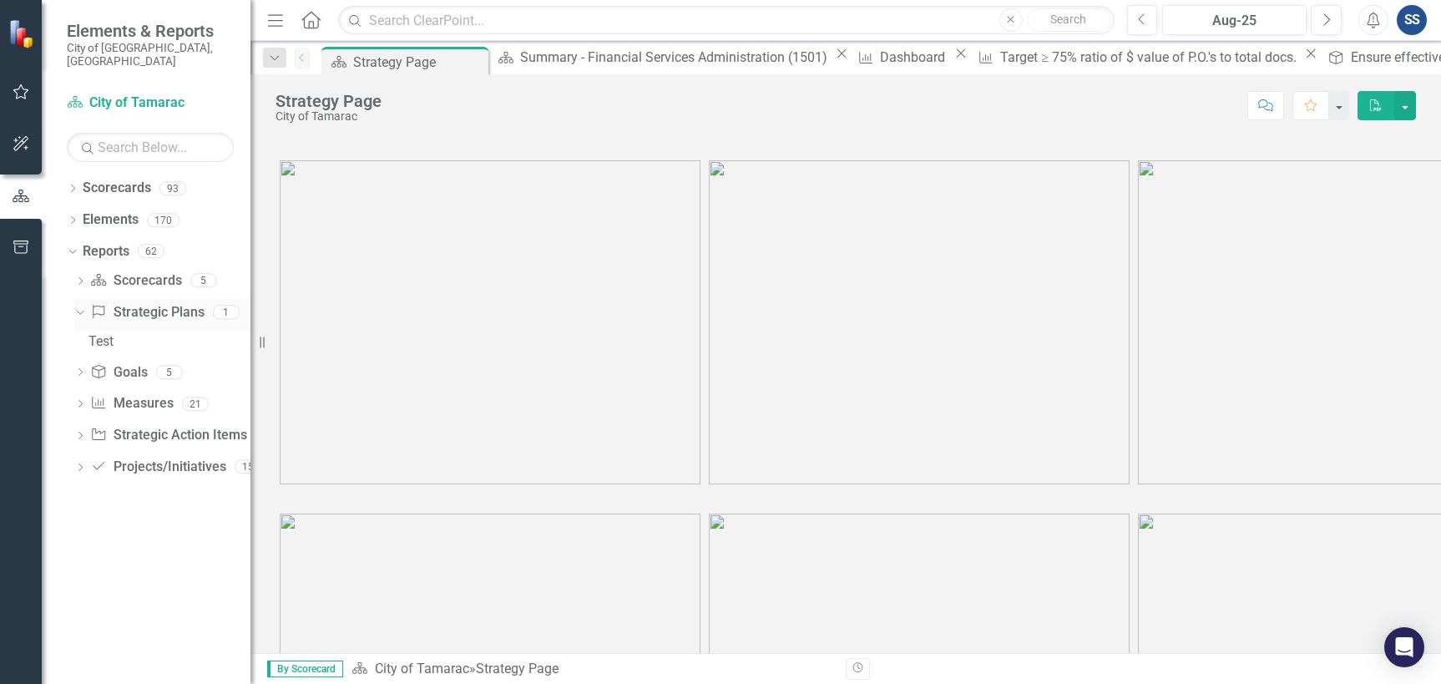
scroll to position [0, 0]
click at [89, 362] on div "Dropdown Goal Goals 5" at bounding box center [162, 375] width 176 height 32
click at [77, 464] on icon "Dropdown" at bounding box center [80, 468] width 12 height 9
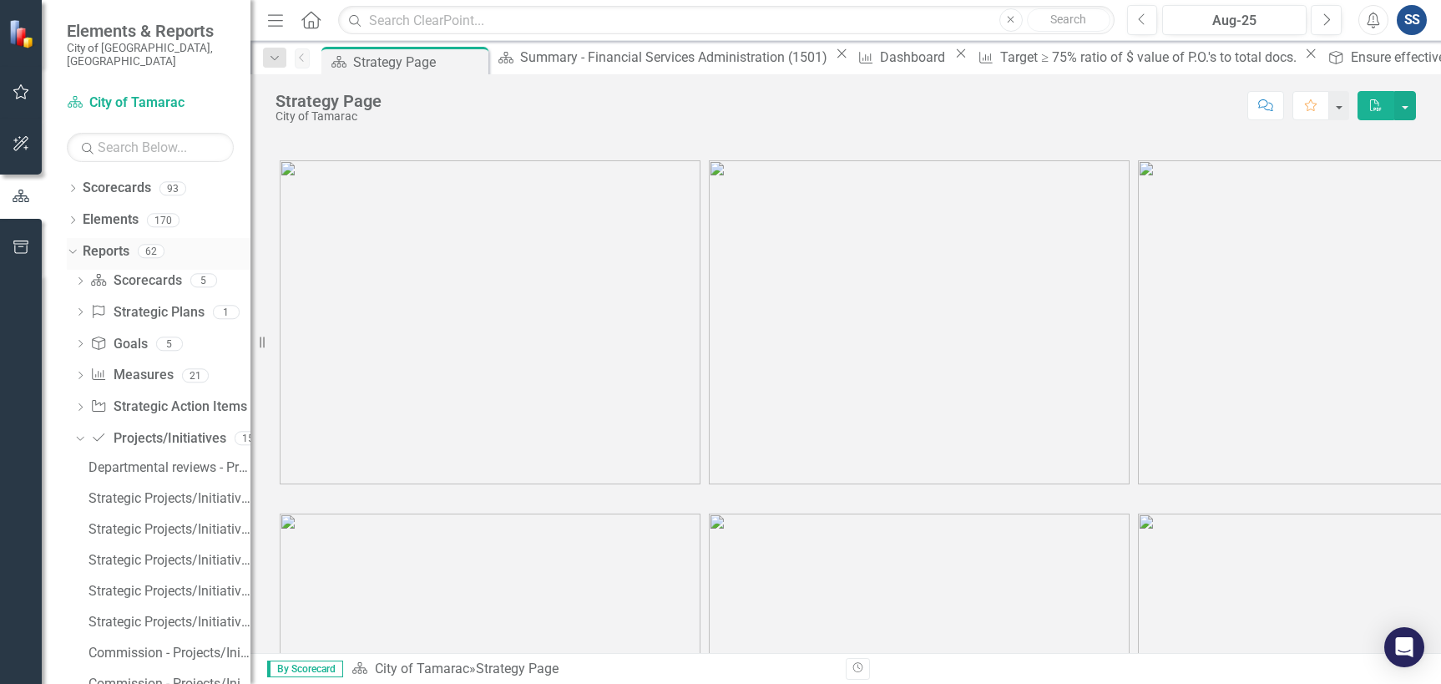
click at [79, 241] on div "Dropdown Reports 62" at bounding box center [159, 254] width 184 height 32
click at [77, 185] on icon "Dropdown" at bounding box center [73, 189] width 12 height 9
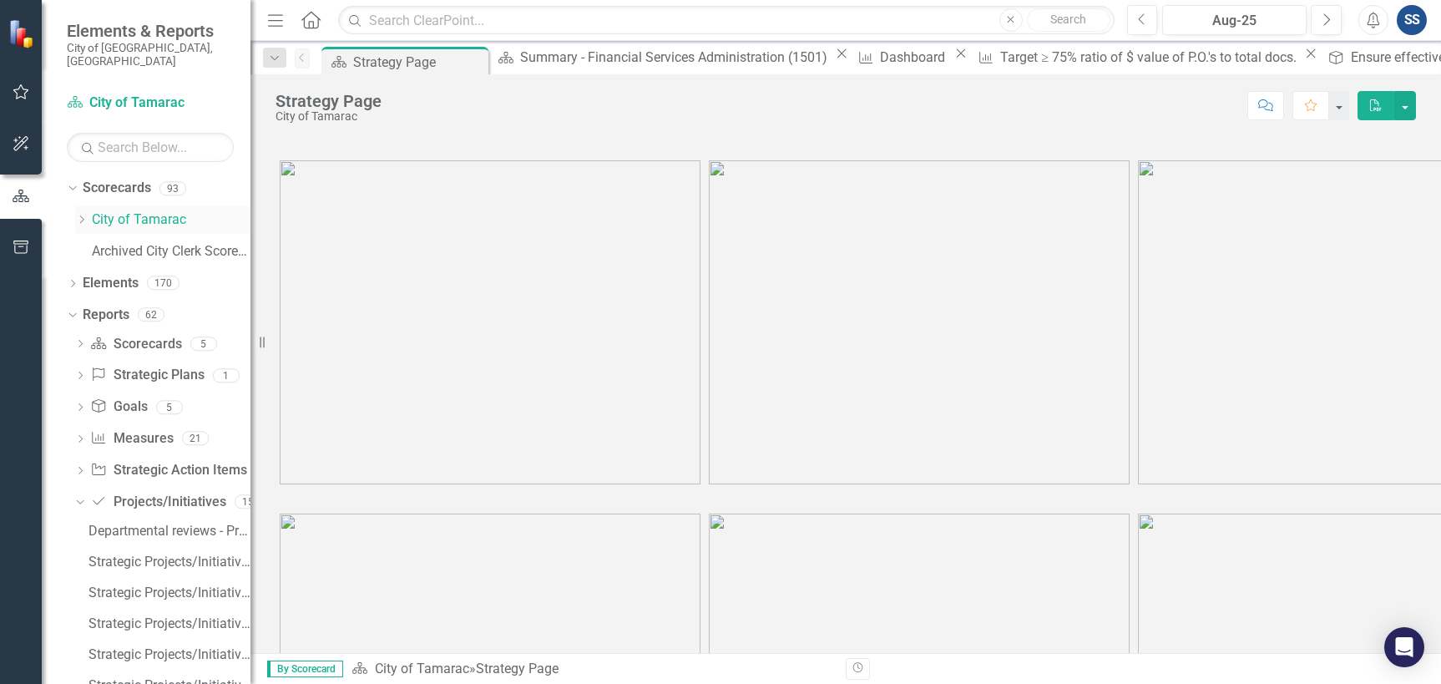
click at [84, 206] on div "Dropdown City of Tamarac" at bounding box center [162, 220] width 175 height 28
click at [83, 215] on icon "Dropdown" at bounding box center [81, 220] width 13 height 10
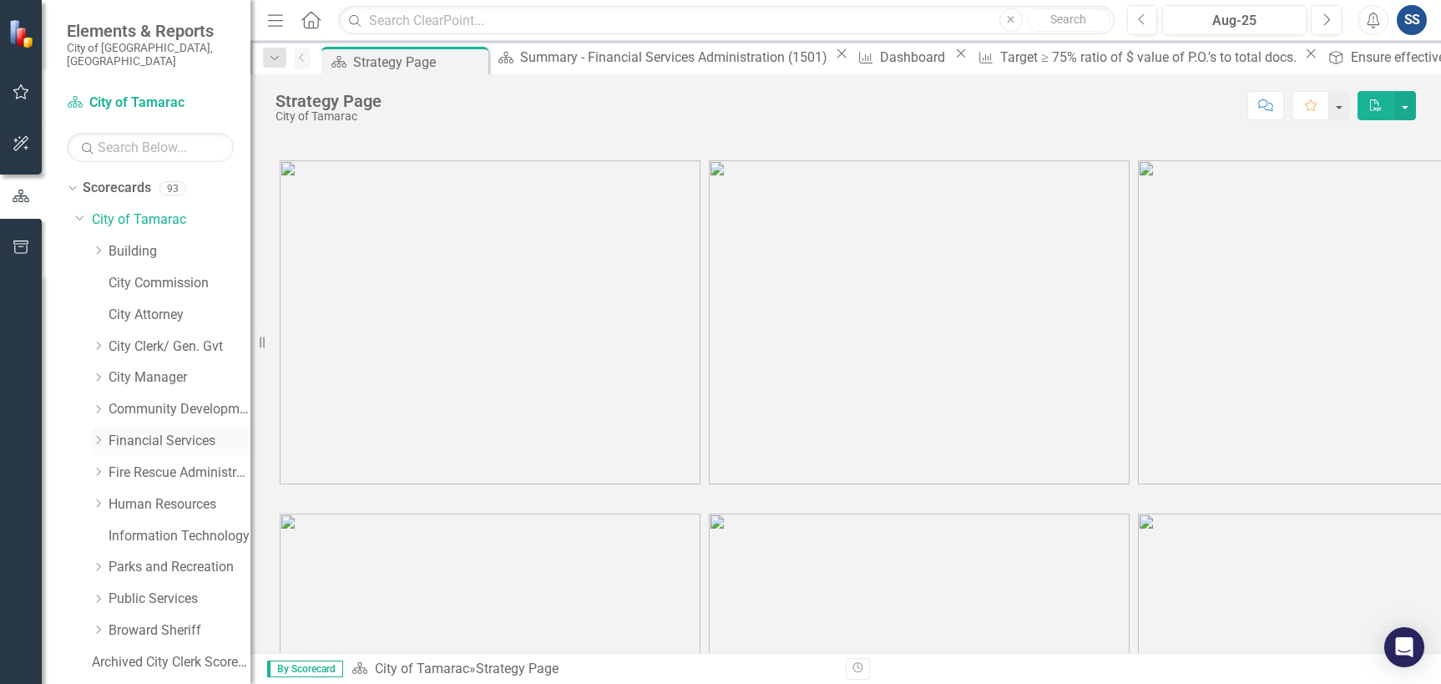
click at [156, 437] on div "Dropdown Financial Services" at bounding box center [171, 441] width 159 height 28
click at [162, 432] on link "Financial Services" at bounding box center [180, 441] width 142 height 19
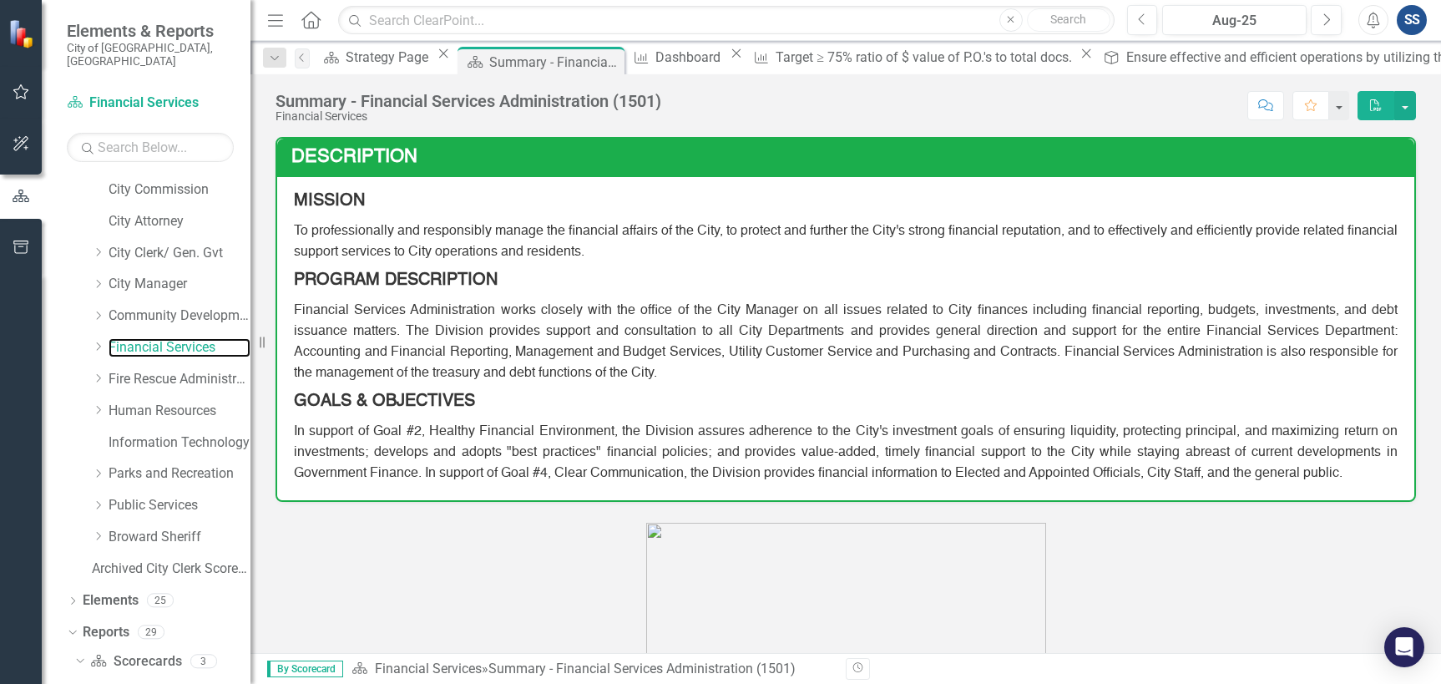
scroll to position [99, 0]
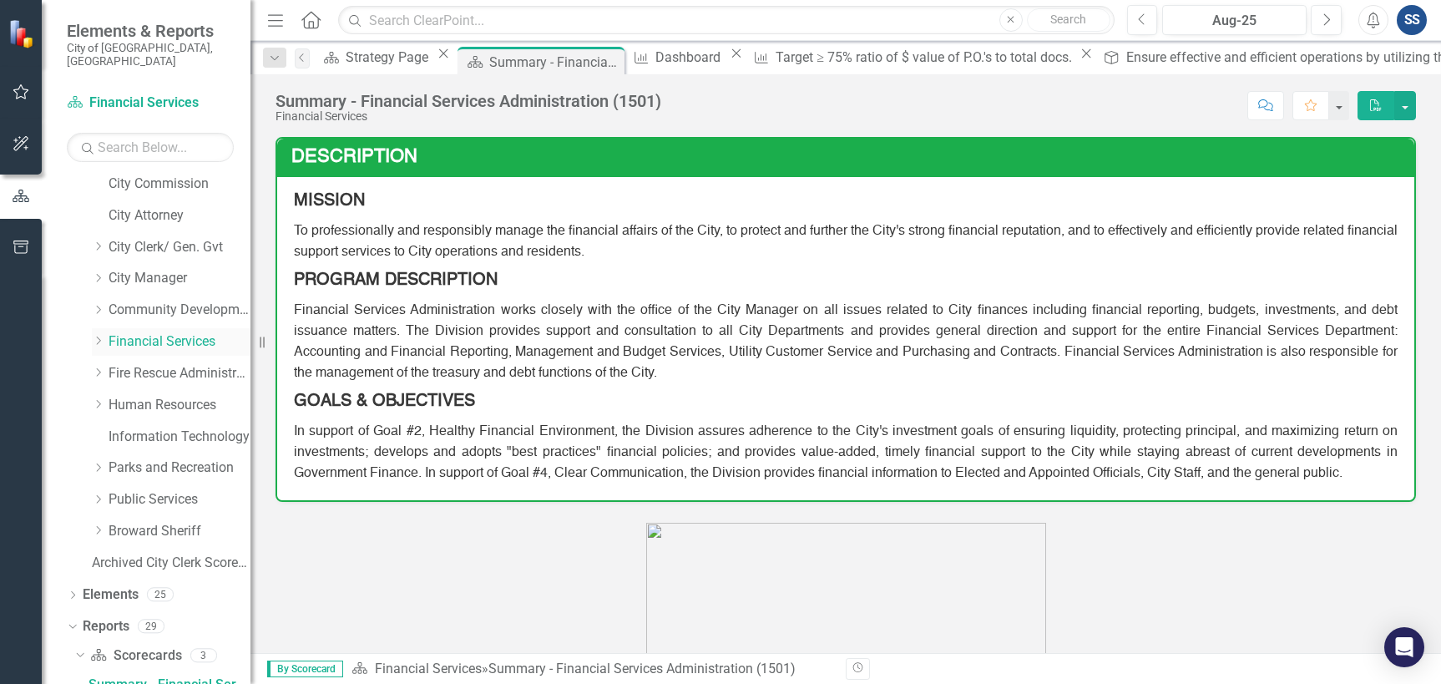
click at [99, 336] on icon "Dropdown" at bounding box center [98, 341] width 13 height 10
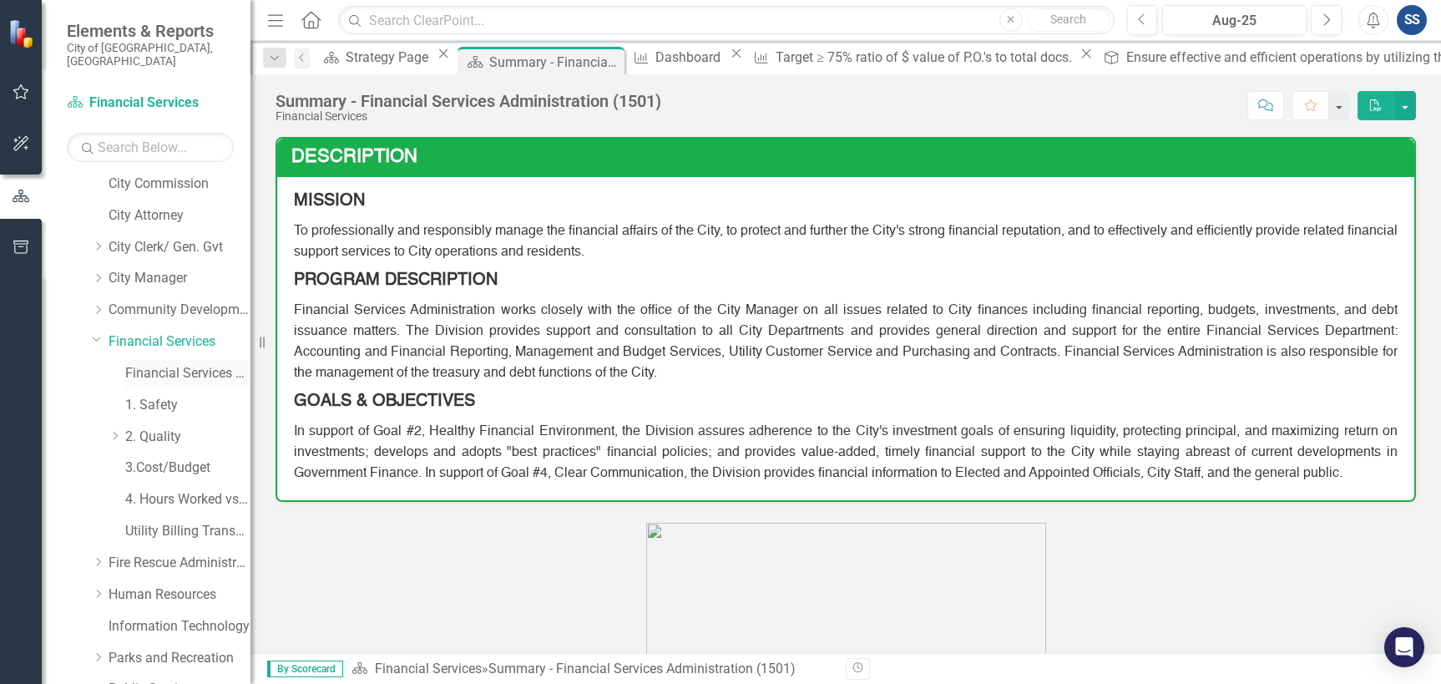
click at [177, 364] on link "Financial Services Scorecard" at bounding box center [187, 373] width 125 height 19
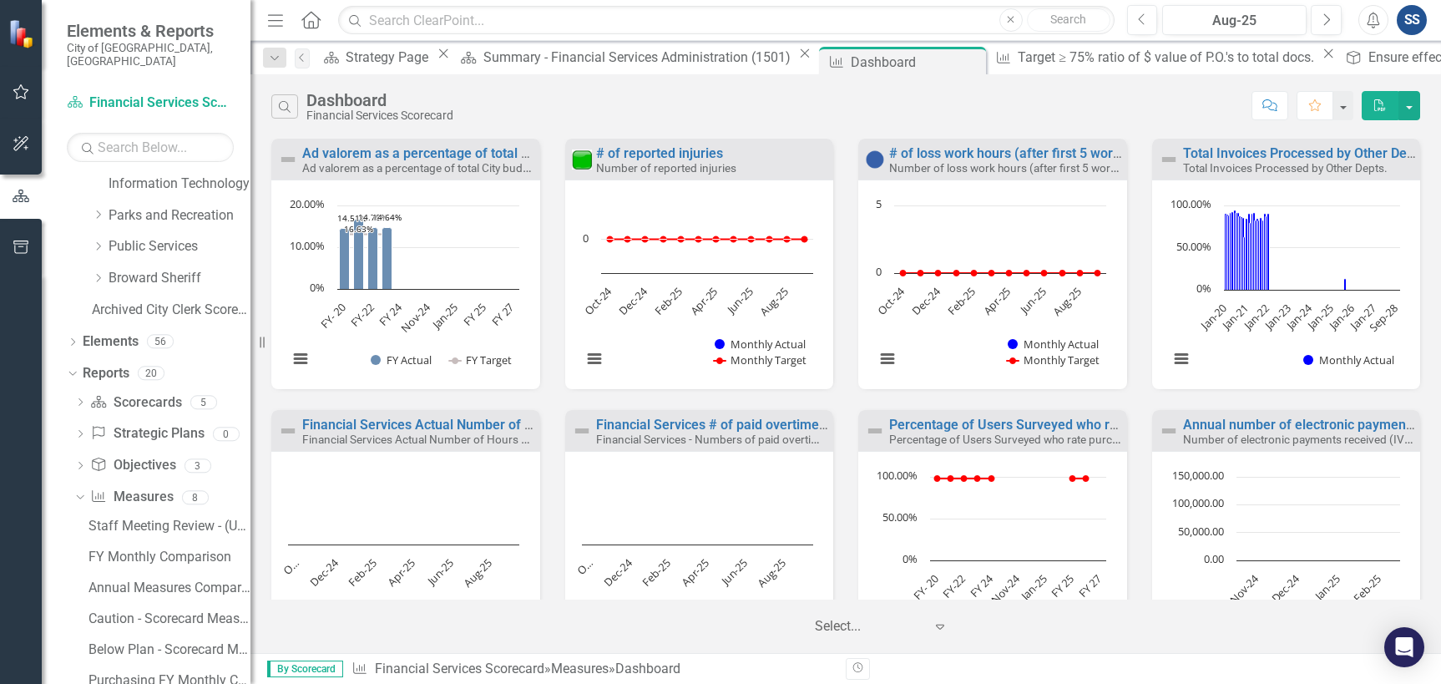
click at [163, 386] on div "Dropdown Scorecards 93 Dropdown City of Tamarac Dropdown Building Certificate o…" at bounding box center [146, 428] width 209 height 509
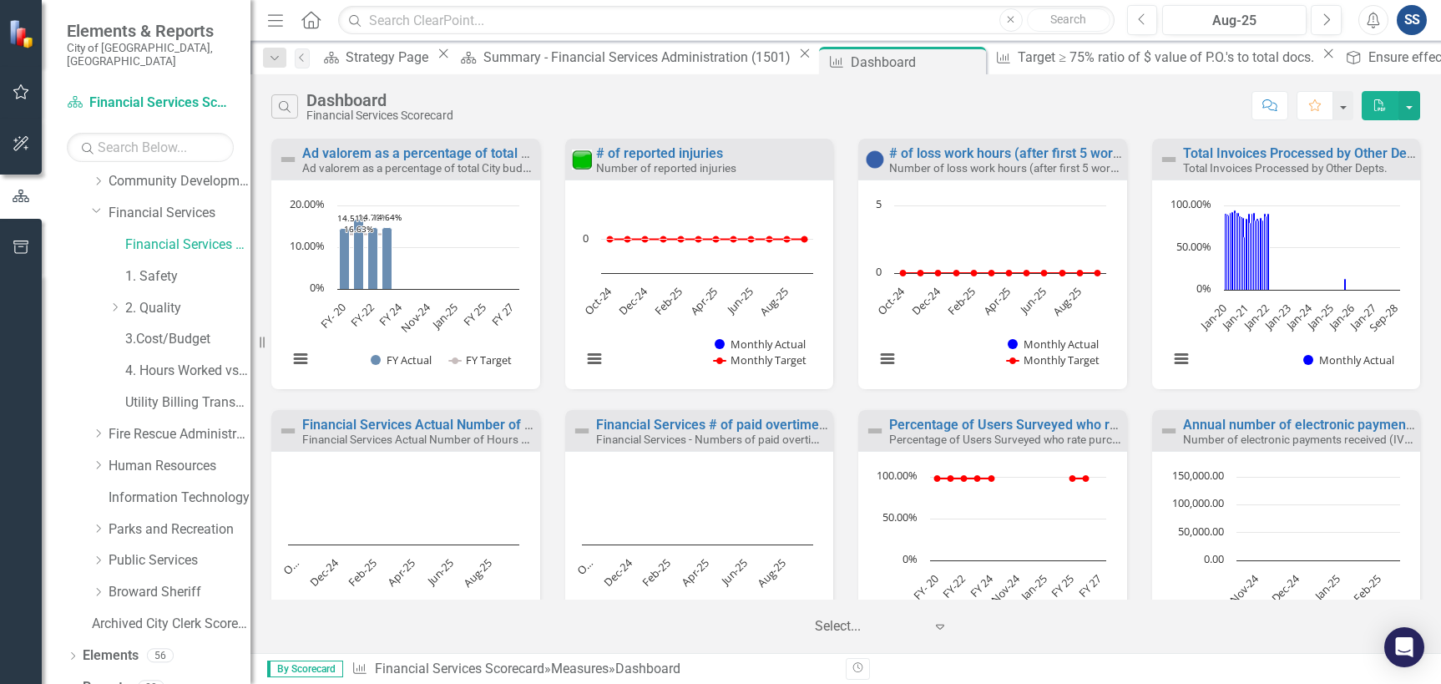
scroll to position [183, 0]
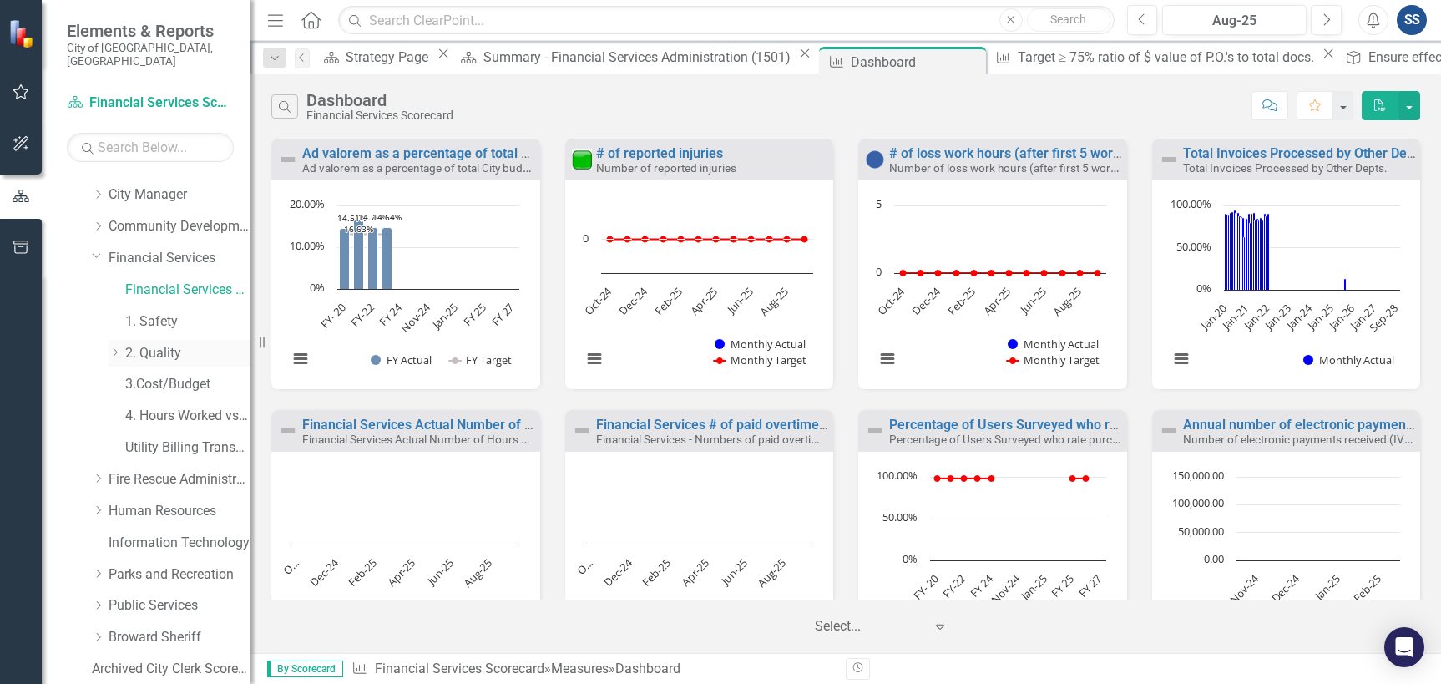
click at [118, 347] on icon "Dropdown" at bounding box center [115, 352] width 13 height 10
click at [185, 428] on link "Procurement" at bounding box center [171, 418] width 159 height 19
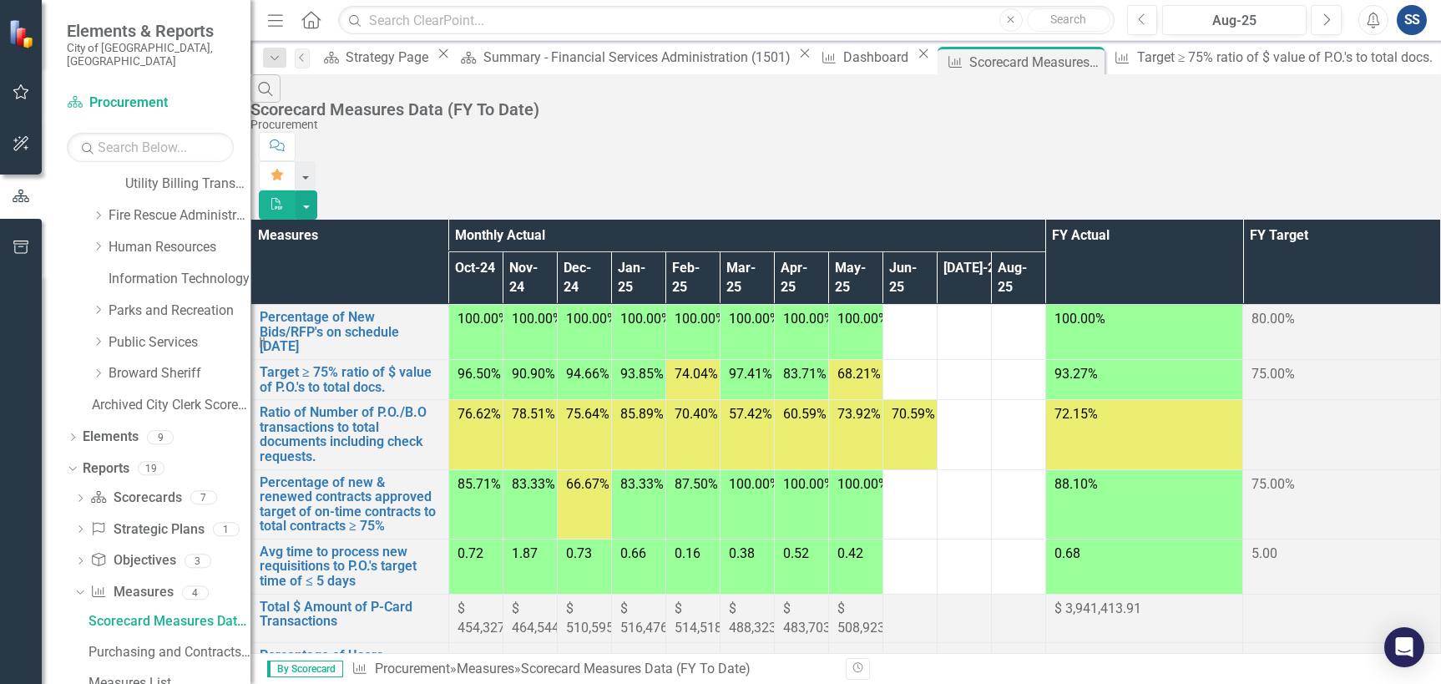
scroll to position [442, 0]
